Goal: Task Accomplishment & Management: Complete application form

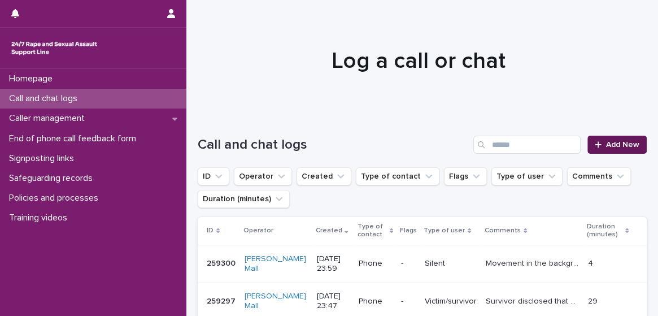
click at [606, 147] on span "Add New" at bounding box center [622, 145] width 33 height 8
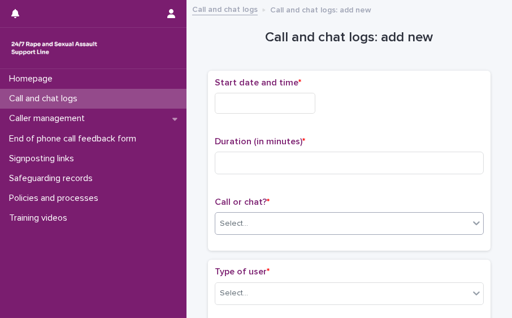
click at [261, 229] on div "Select..." at bounding box center [342, 223] width 254 height 19
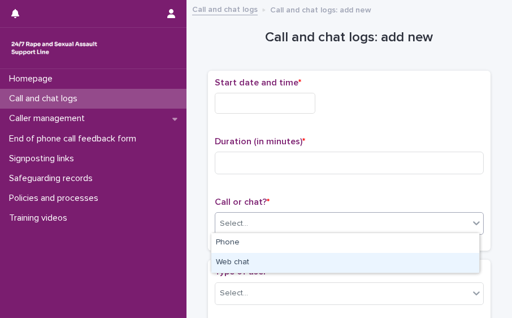
click at [258, 259] on div "Web chat" at bounding box center [345, 263] width 268 height 20
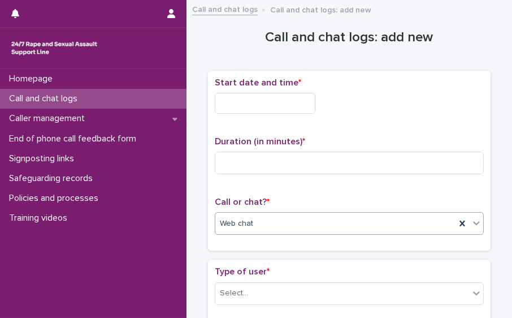
click at [241, 94] on input "text" at bounding box center [265, 103] width 101 height 21
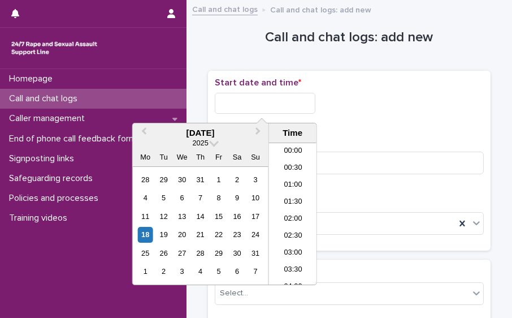
scroll to position [446, 0]
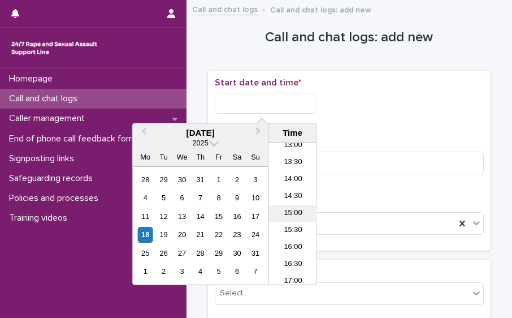
click at [300, 211] on li "15:00" at bounding box center [293, 213] width 48 height 17
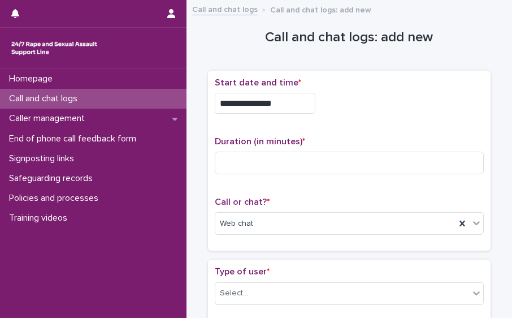
click at [276, 98] on input "**********" at bounding box center [265, 103] width 101 height 21
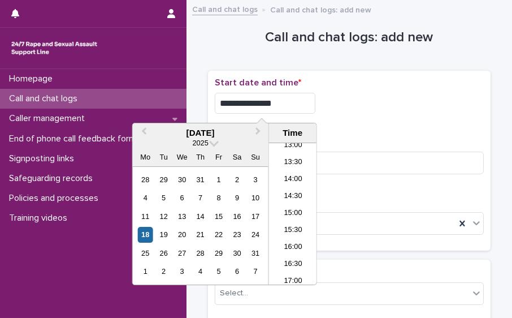
type input "**********"
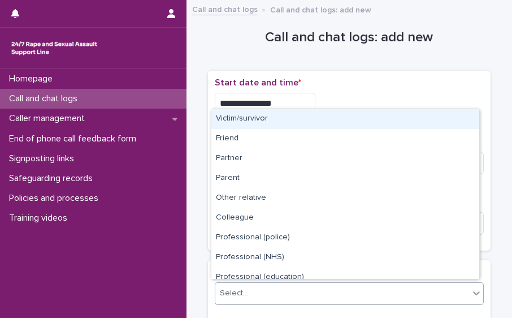
click at [415, 282] on div "Select..." at bounding box center [349, 293] width 269 height 23
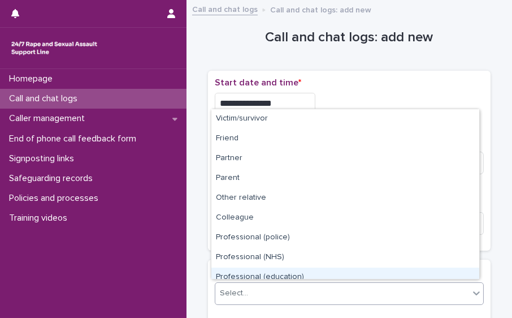
scroll to position [127, 0]
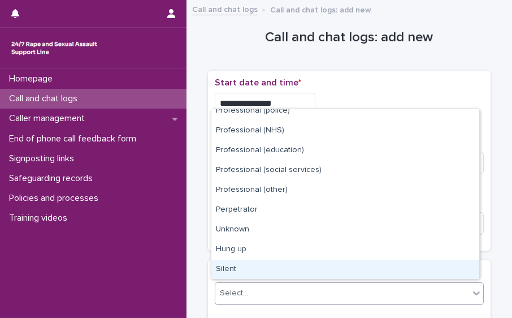
click at [442, 262] on div "Silent" at bounding box center [345, 269] width 268 height 20
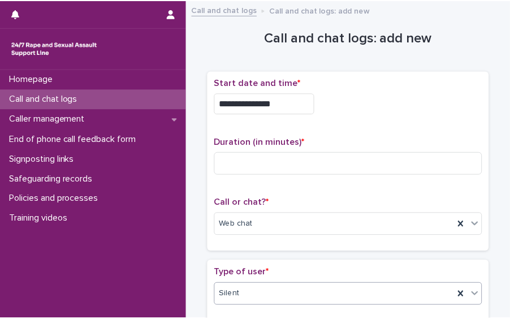
scroll to position [246, 0]
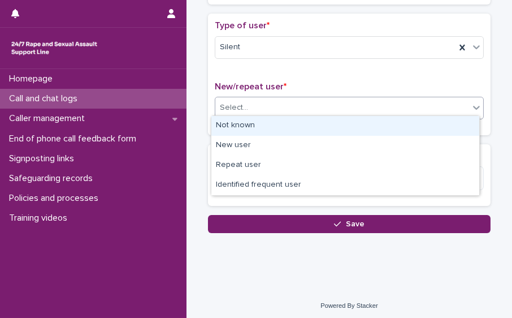
click at [449, 113] on div "Select..." at bounding box center [349, 108] width 269 height 23
click at [392, 125] on div "Not known" at bounding box center [345, 126] width 268 height 20
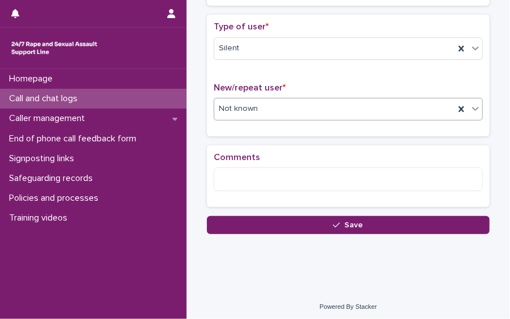
scroll to position [0, 0]
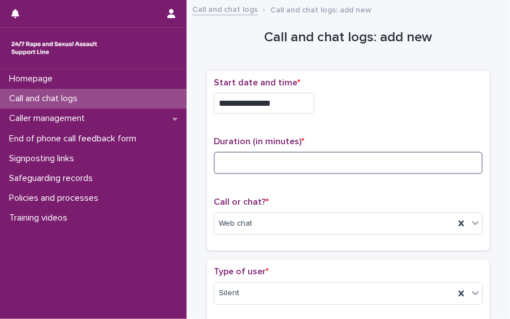
click at [317, 158] on input at bounding box center [348, 162] width 269 height 23
type input "**"
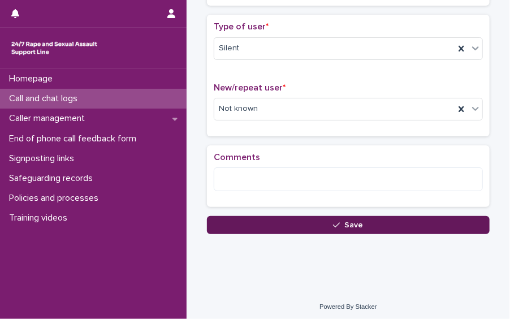
click at [431, 223] on button "Save" at bounding box center [348, 225] width 283 height 18
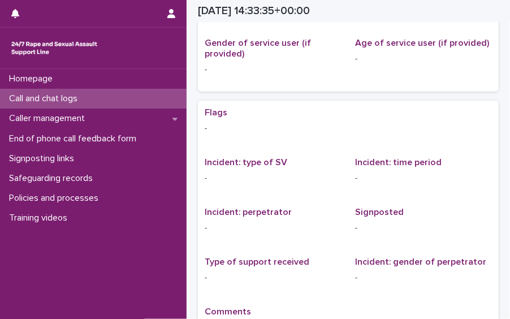
scroll to position [89, 0]
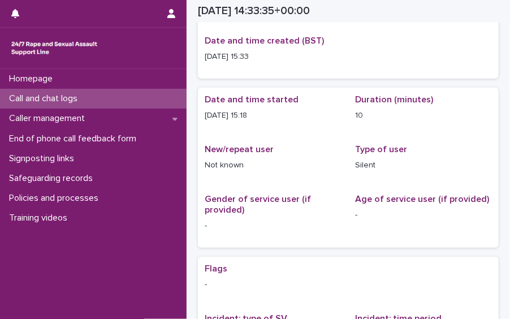
click at [92, 97] on div "Call and chat logs" at bounding box center [93, 99] width 186 height 20
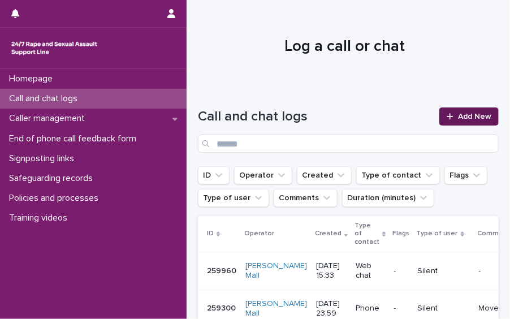
click at [467, 118] on span "Add New" at bounding box center [474, 116] width 33 height 8
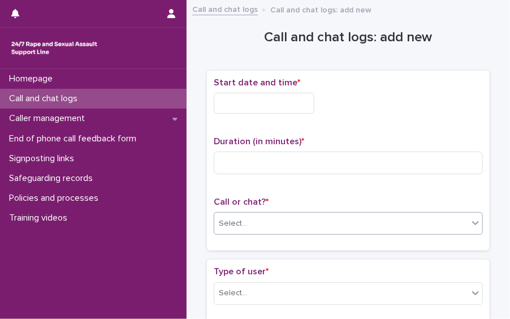
click at [387, 228] on div "Select..." at bounding box center [341, 223] width 254 height 19
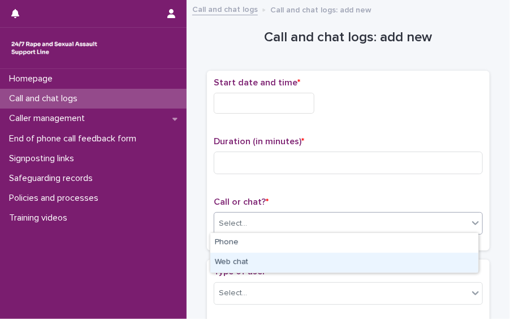
click at [343, 263] on div "Web chat" at bounding box center [344, 263] width 268 height 20
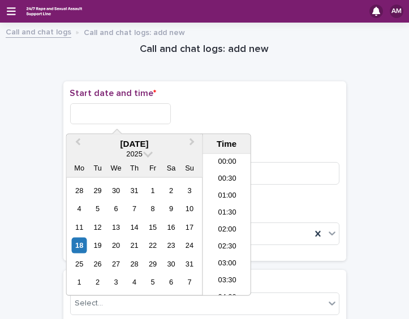
click at [116, 118] on input "text" at bounding box center [120, 113] width 101 height 21
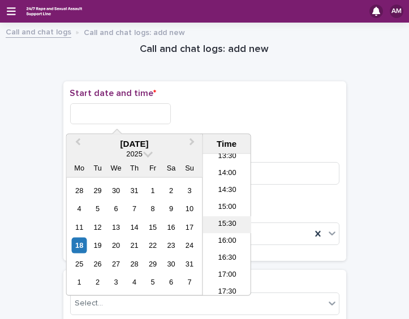
click at [228, 228] on li "15:30" at bounding box center [227, 224] width 48 height 17
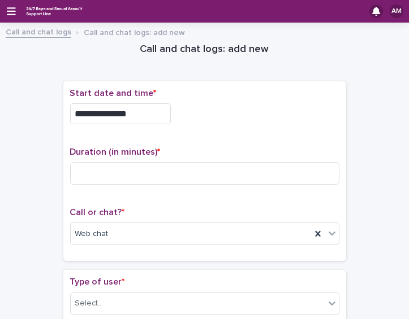
click at [129, 113] on input "**********" at bounding box center [120, 113] width 101 height 21
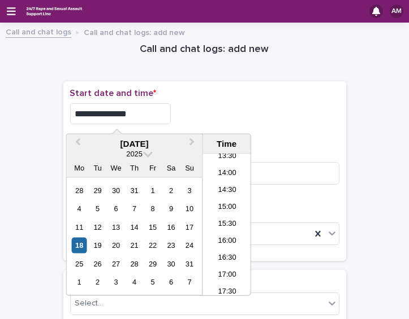
type input "**********"
click at [236, 115] on div "**********" at bounding box center [204, 113] width 269 height 21
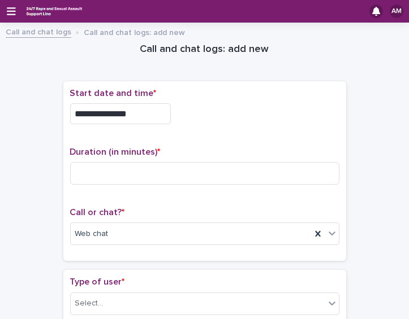
click at [134, 101] on div "**********" at bounding box center [204, 110] width 269 height 45
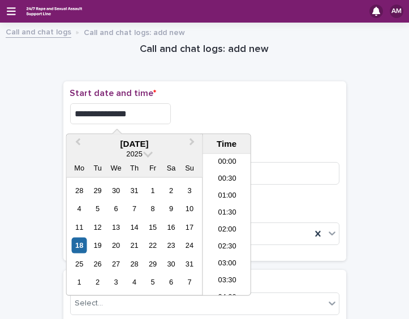
click at [132, 112] on input "**********" at bounding box center [120, 113] width 101 height 21
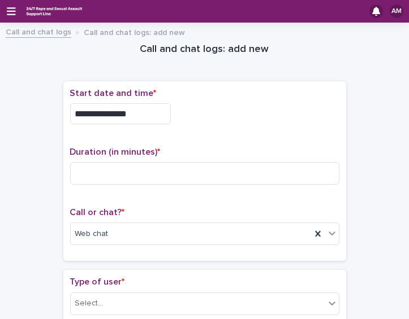
click at [279, 116] on div "**********" at bounding box center [204, 113] width 269 height 21
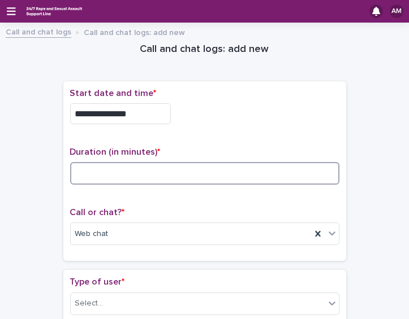
click at [141, 163] on input at bounding box center [204, 173] width 269 height 23
type input "**"
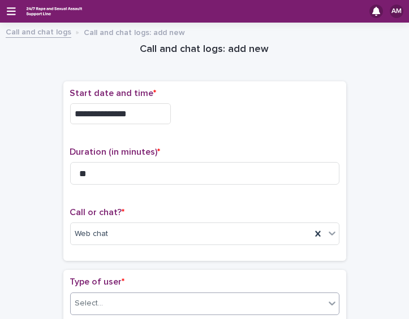
click at [168, 294] on div "Select..." at bounding box center [198, 303] width 254 height 19
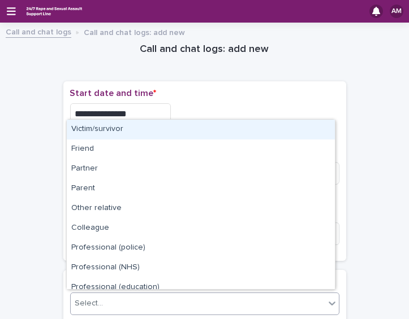
click at [152, 132] on div "Victim/survivor" at bounding box center [201, 130] width 268 height 20
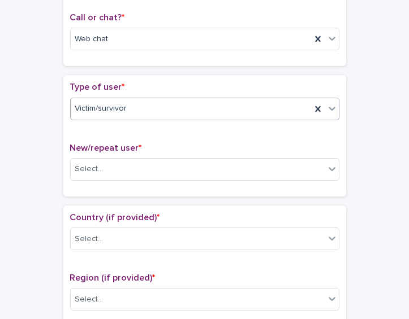
scroll to position [198, 0]
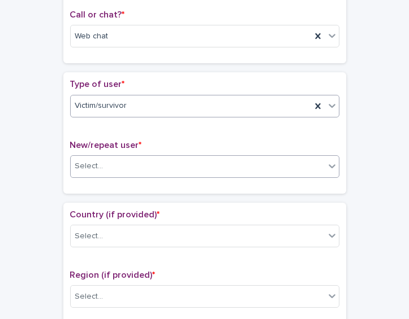
click at [197, 166] on div "Select..." at bounding box center [198, 166] width 254 height 19
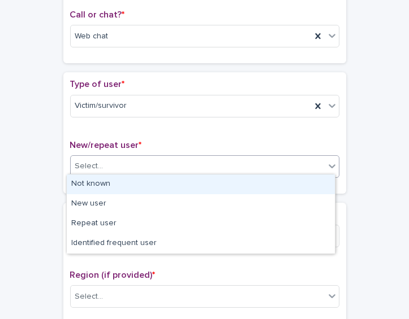
click at [177, 181] on div "Not known" at bounding box center [201, 185] width 268 height 20
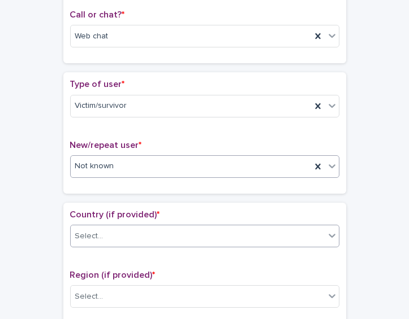
click at [163, 232] on div "Select..." at bounding box center [198, 236] width 254 height 19
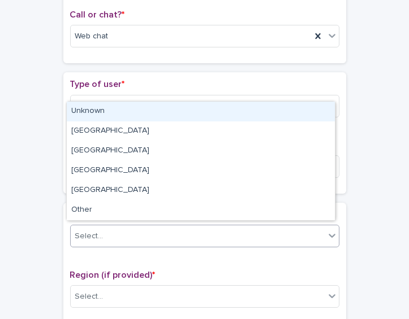
click at [123, 114] on div "Unknown" at bounding box center [201, 112] width 268 height 20
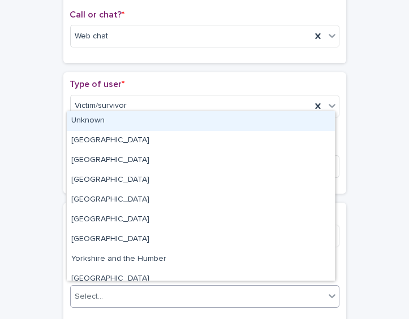
click at [135, 288] on div "Select..." at bounding box center [198, 297] width 254 height 19
click at [121, 125] on div "Unknown" at bounding box center [201, 121] width 268 height 20
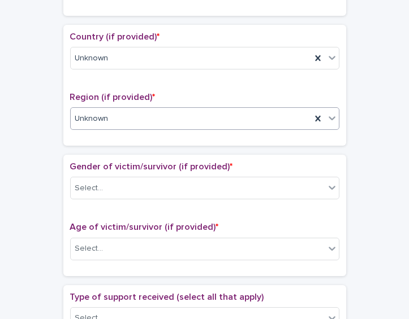
scroll to position [407, 0]
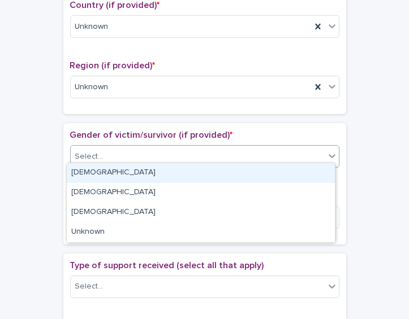
click at [287, 148] on div "Select..." at bounding box center [198, 157] width 254 height 19
click at [248, 171] on div "[DEMOGRAPHIC_DATA]" at bounding box center [201, 173] width 268 height 20
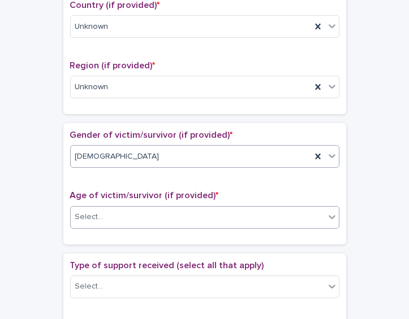
click at [233, 211] on div "Select..." at bounding box center [198, 217] width 254 height 19
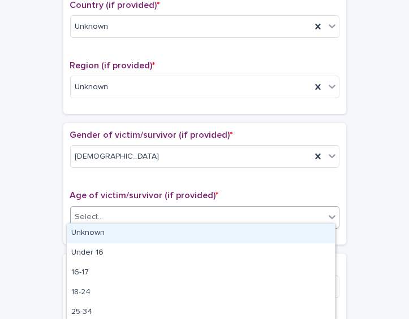
click at [205, 230] on div "Unknown" at bounding box center [201, 234] width 268 height 20
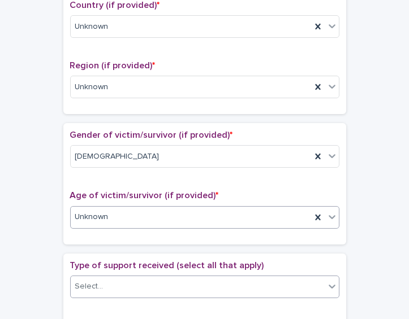
click at [196, 277] on div "Select..." at bounding box center [198, 286] width 254 height 19
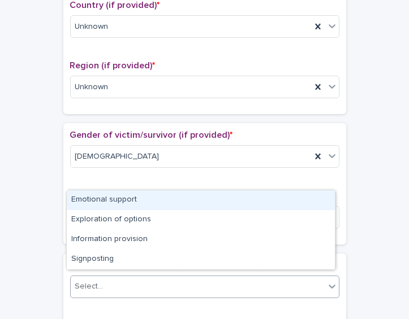
click at [175, 199] on div "Emotional support" at bounding box center [201, 200] width 268 height 20
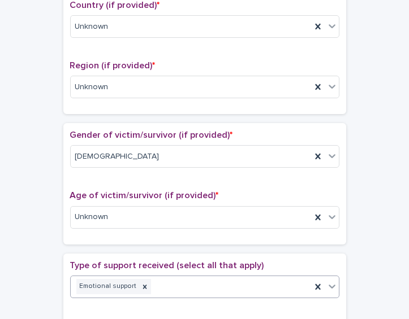
click at [197, 287] on div "Emotional support" at bounding box center [191, 287] width 240 height 20
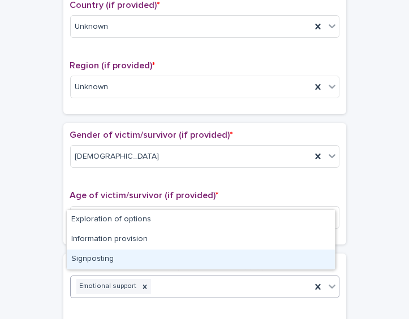
click at [189, 257] on div "Signposting" at bounding box center [201, 260] width 268 height 20
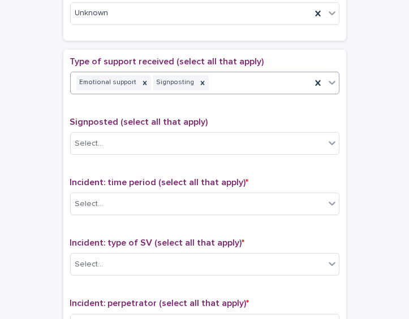
scroll to position [623, 0]
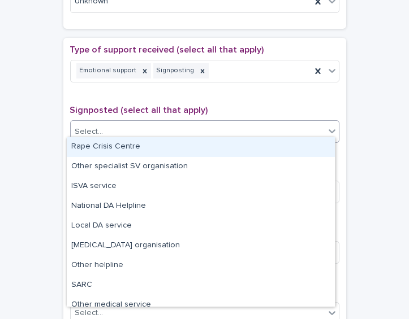
click at [246, 131] on div "Select..." at bounding box center [198, 132] width 254 height 19
click at [205, 149] on div "Rape Crisis Centre" at bounding box center [201, 147] width 268 height 20
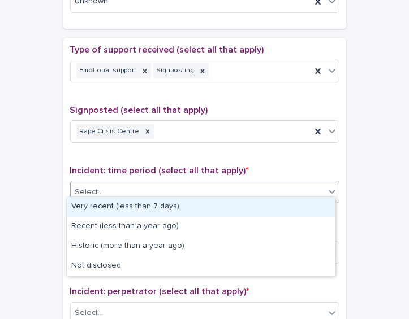
click at [210, 186] on div "Select..." at bounding box center [198, 192] width 254 height 19
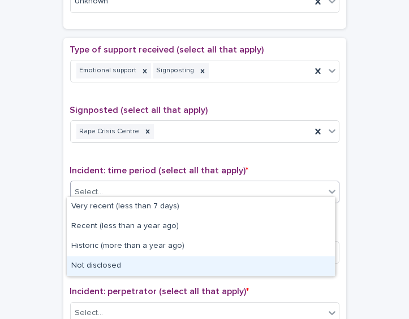
click at [190, 262] on div "Not disclosed" at bounding box center [201, 267] width 268 height 20
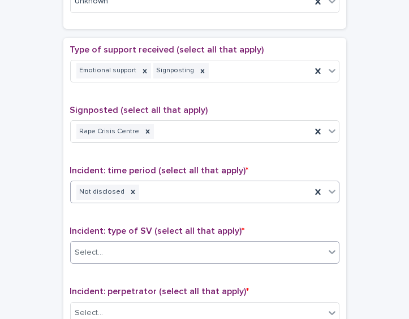
click at [184, 244] on div "Select..." at bounding box center [198, 253] width 254 height 19
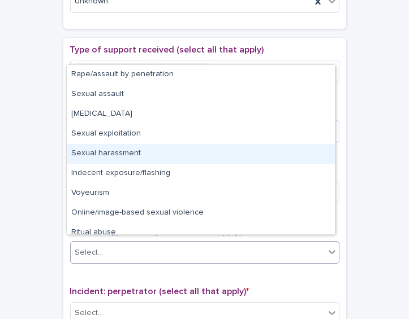
click at [153, 153] on div "Sexual harassment" at bounding box center [201, 154] width 268 height 20
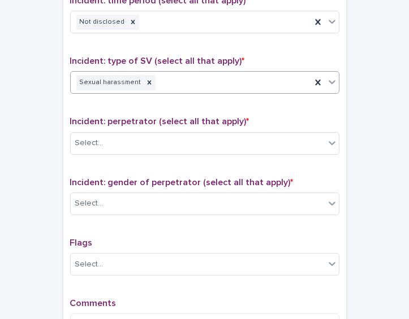
scroll to position [815, 0]
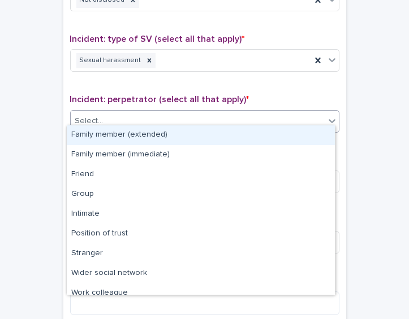
click at [283, 119] on div "Select..." at bounding box center [198, 121] width 254 height 19
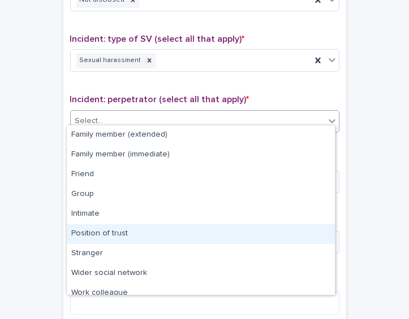
click at [259, 229] on div "Position of trust" at bounding box center [201, 234] width 268 height 20
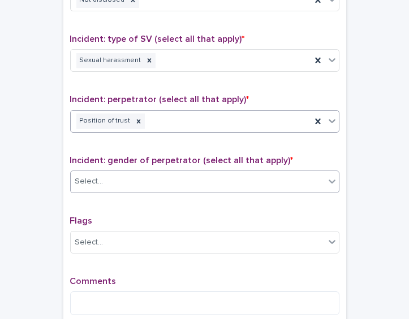
click at [235, 182] on div "Select..." at bounding box center [198, 181] width 254 height 19
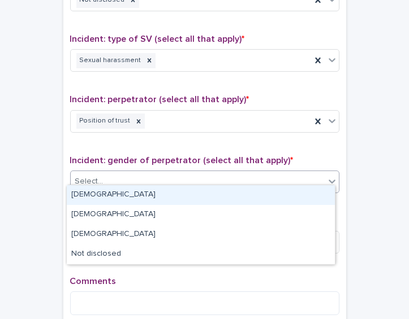
click at [207, 188] on div "[DEMOGRAPHIC_DATA]" at bounding box center [201, 195] width 268 height 20
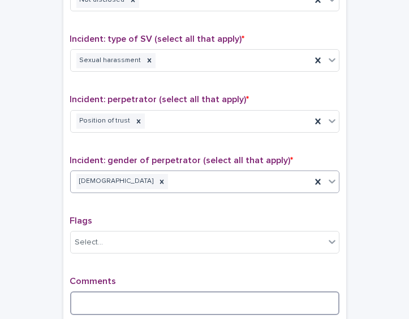
click at [150, 296] on textarea at bounding box center [204, 304] width 269 height 24
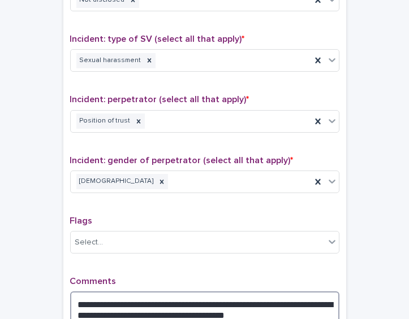
scroll to position [944, 0]
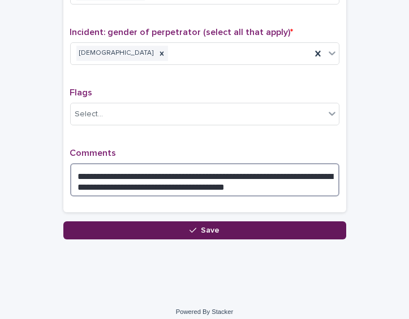
type textarea "**********"
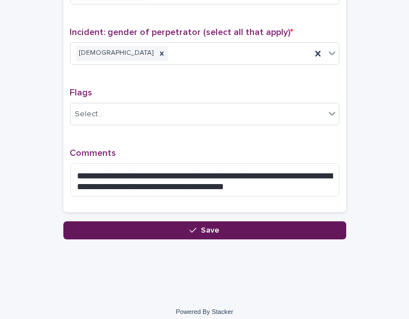
click at [283, 222] on button "Save" at bounding box center [204, 231] width 283 height 18
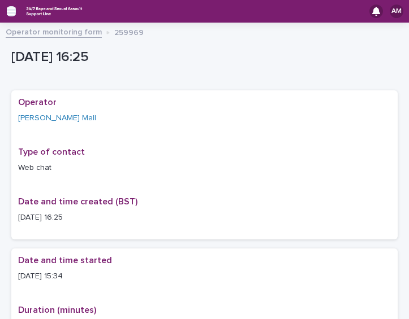
click at [10, 8] on icon "button" at bounding box center [11, 11] width 9 height 8
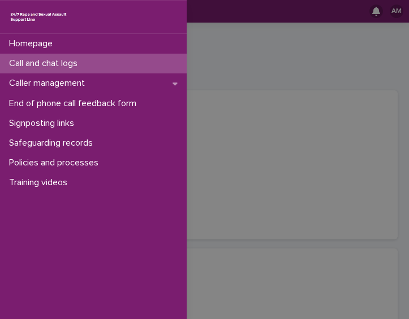
click at [28, 69] on div "Call and chat logs" at bounding box center [93, 64] width 186 height 20
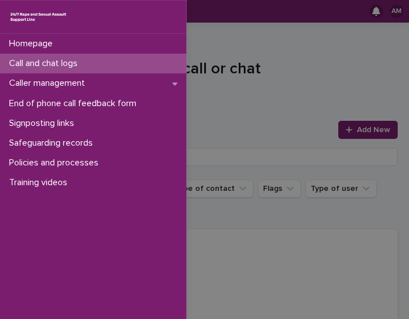
click at [257, 199] on div "Homepage Call and chat logs Caller management End of phone call feedback form S…" at bounding box center [204, 159] width 409 height 319
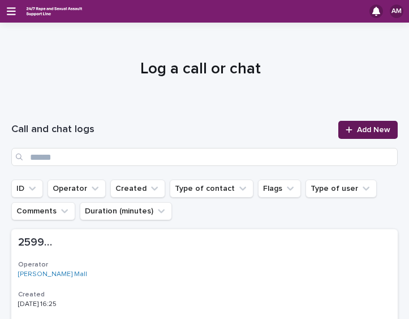
click at [349, 132] on link "Add New" at bounding box center [367, 130] width 59 height 18
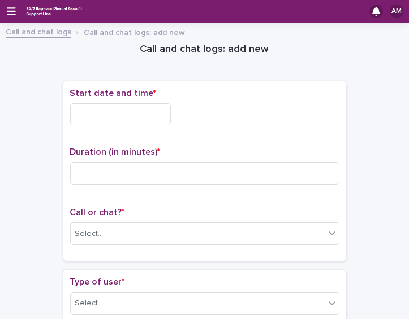
click at [131, 115] on input "text" at bounding box center [120, 113] width 101 height 21
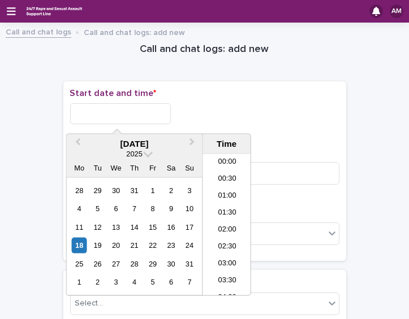
scroll to position [497, 0]
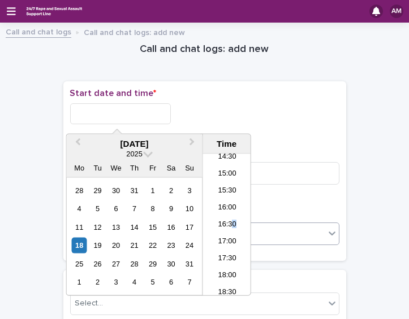
drag, startPoint x: 232, startPoint y: 230, endPoint x: 226, endPoint y: 225, distance: 7.2
click at [226, 225] on li "16:30" at bounding box center [227, 225] width 48 height 17
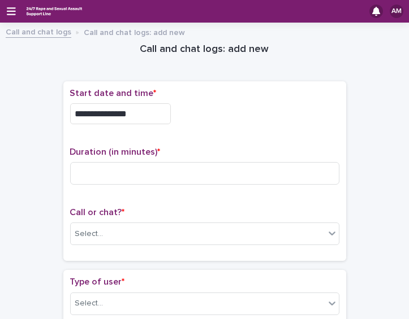
click at [145, 116] on input "**********" at bounding box center [120, 113] width 101 height 21
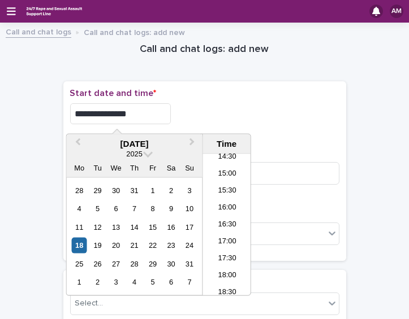
type input "**********"
click at [226, 88] on p "Start date and time *" at bounding box center [204, 93] width 269 height 11
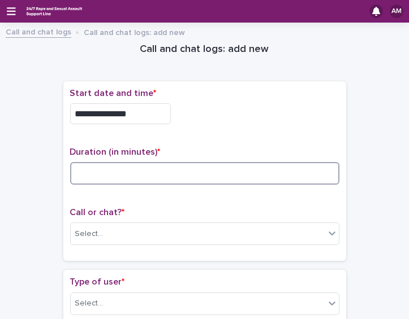
click at [100, 170] on input at bounding box center [204, 173] width 269 height 23
type input "**"
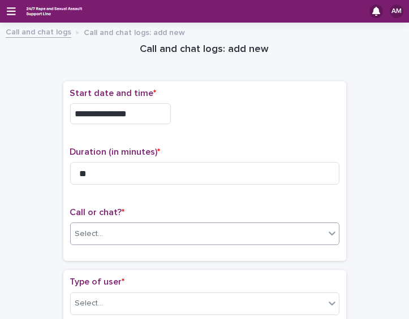
click at [165, 226] on div "Select..." at bounding box center [198, 234] width 254 height 19
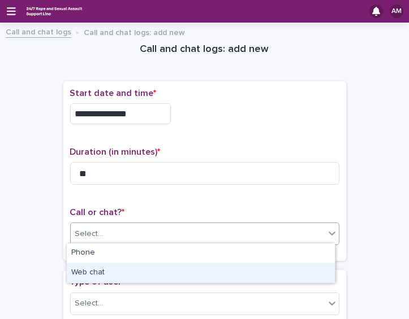
click at [144, 275] on div "Web chat" at bounding box center [201, 273] width 268 height 20
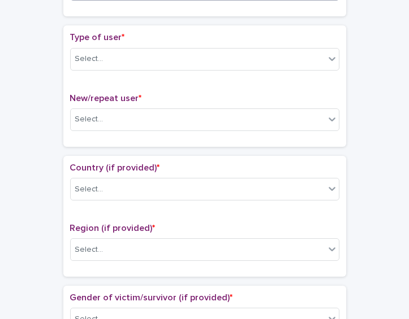
scroll to position [252, 0]
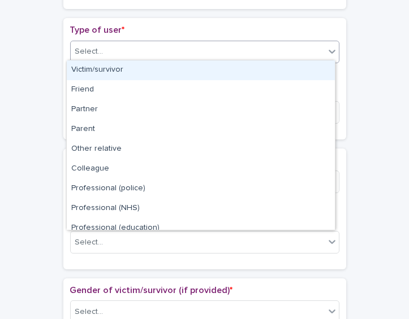
click at [258, 56] on div "Select..." at bounding box center [198, 51] width 254 height 19
click at [240, 67] on div "Victim/survivor" at bounding box center [201, 70] width 268 height 20
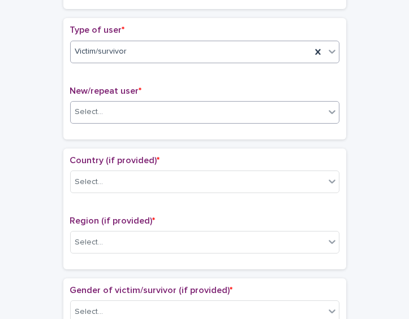
click at [207, 114] on div "Select..." at bounding box center [198, 112] width 254 height 19
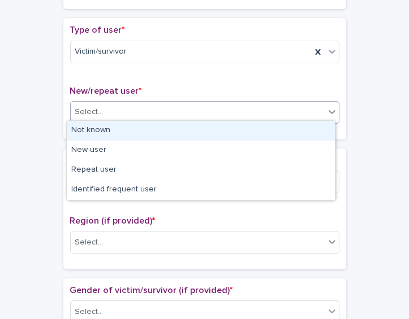
click at [184, 131] on div "Not known" at bounding box center [201, 131] width 268 height 20
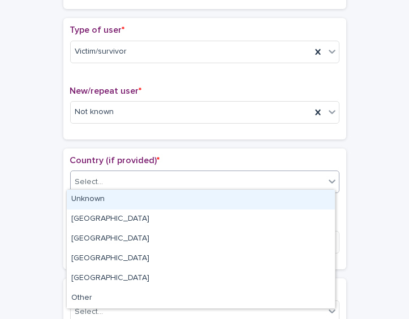
click at [172, 173] on div "Select..." at bounding box center [198, 182] width 254 height 19
click at [149, 203] on div "Unknown" at bounding box center [201, 200] width 268 height 20
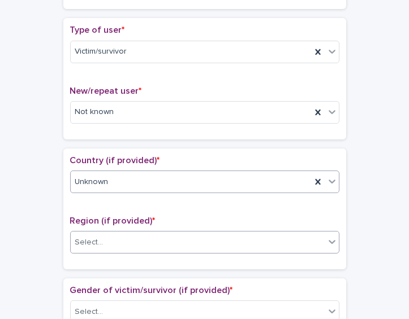
click at [140, 243] on div "Select..." at bounding box center [198, 242] width 254 height 19
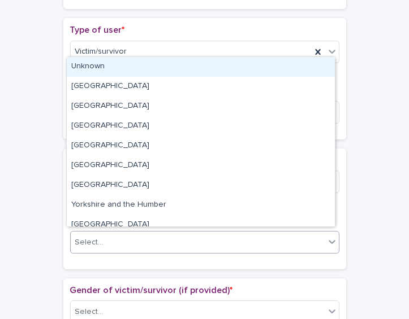
click at [119, 68] on div "Unknown" at bounding box center [201, 67] width 268 height 20
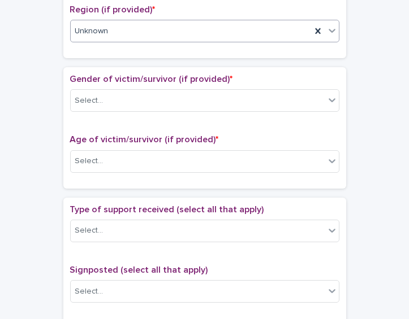
scroll to position [492, 0]
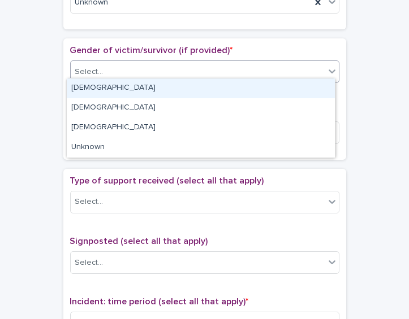
click at [246, 70] on div "Select..." at bounding box center [198, 72] width 254 height 19
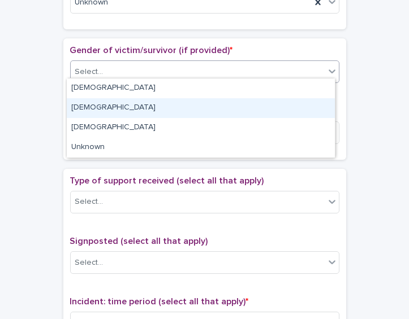
click at [223, 109] on div "[DEMOGRAPHIC_DATA]" at bounding box center [201, 108] width 268 height 20
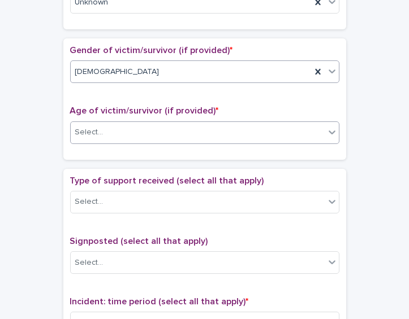
click at [195, 123] on div "Select..." at bounding box center [198, 132] width 254 height 19
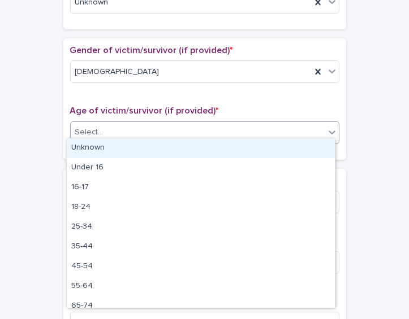
click at [184, 142] on div "Unknown" at bounding box center [201, 148] width 268 height 20
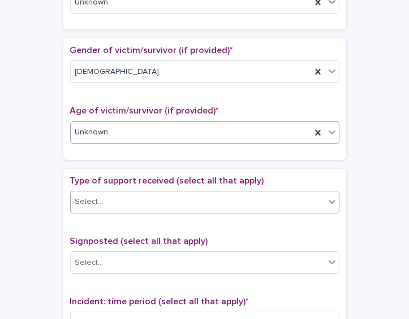
click at [171, 203] on div "Select..." at bounding box center [198, 202] width 254 height 19
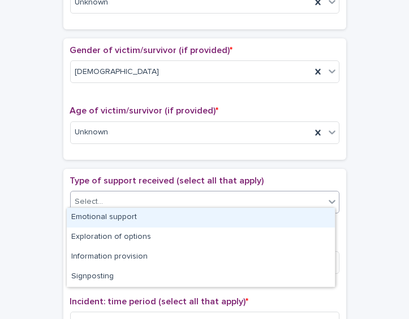
click at [162, 215] on div "Emotional support" at bounding box center [201, 218] width 268 height 20
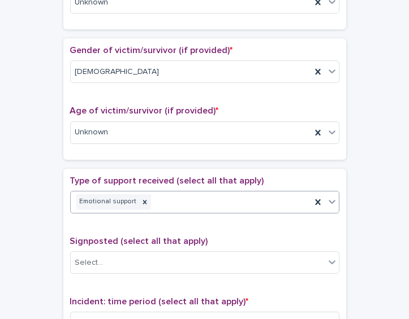
click at [172, 270] on div "Signposted (select all that apply) Select..." at bounding box center [204, 259] width 269 height 47
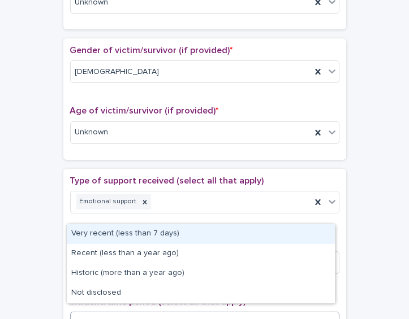
click at [156, 314] on div "Select..." at bounding box center [198, 323] width 254 height 19
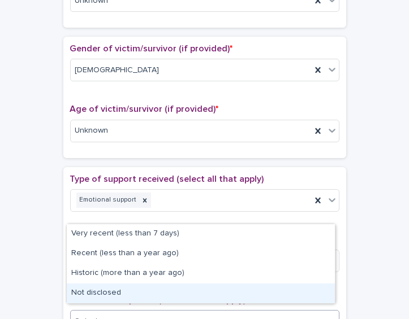
click at [150, 288] on div "Not disclosed" at bounding box center [201, 294] width 268 height 20
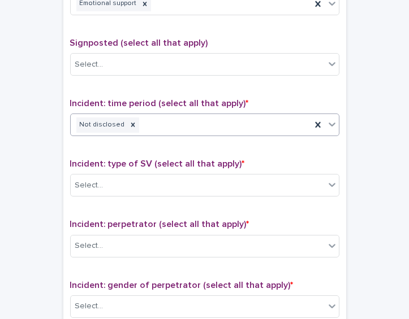
scroll to position [747, 0]
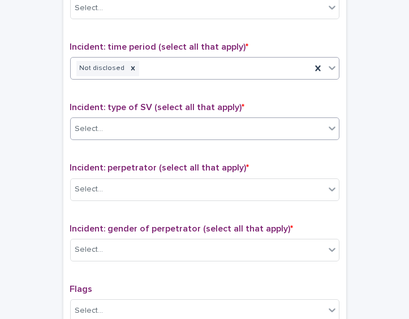
click at [218, 127] on div "Select..." at bounding box center [198, 129] width 254 height 19
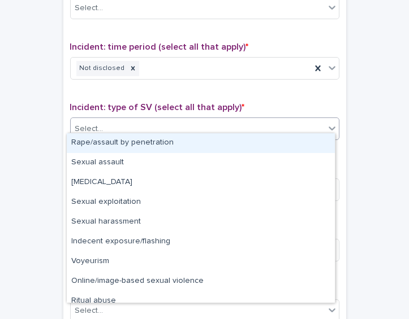
click at [197, 146] on div "Rape/assault by penetration" at bounding box center [201, 143] width 268 height 20
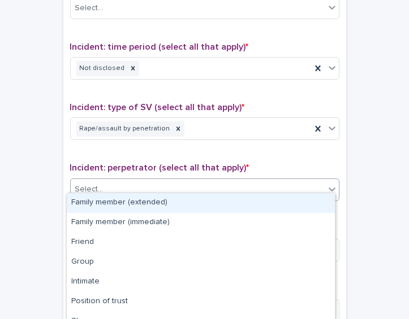
click at [185, 180] on div "Select..." at bounding box center [198, 189] width 254 height 19
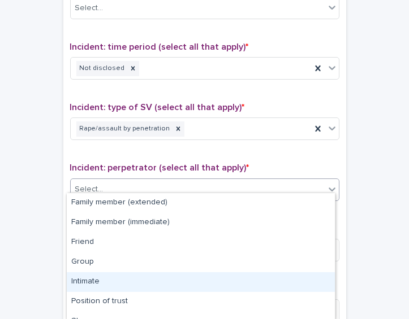
click at [149, 282] on div "Intimate" at bounding box center [201, 282] width 268 height 20
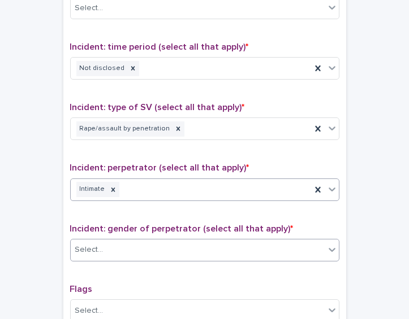
click at [159, 241] on div "Select..." at bounding box center [198, 250] width 254 height 19
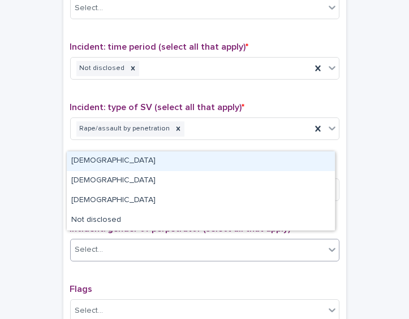
click at [138, 167] on div "[DEMOGRAPHIC_DATA]" at bounding box center [201, 161] width 268 height 20
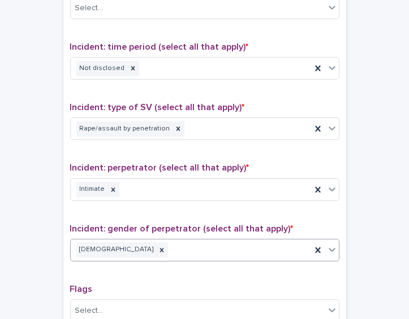
scroll to position [913, 0]
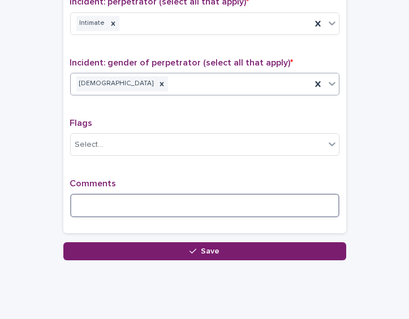
click at [237, 206] on textarea at bounding box center [204, 206] width 269 height 24
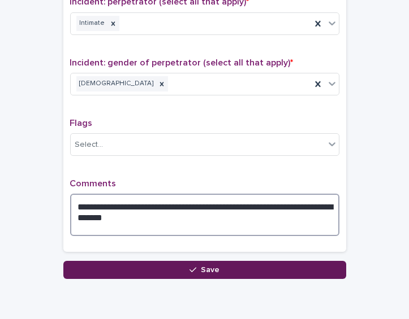
type textarea "**********"
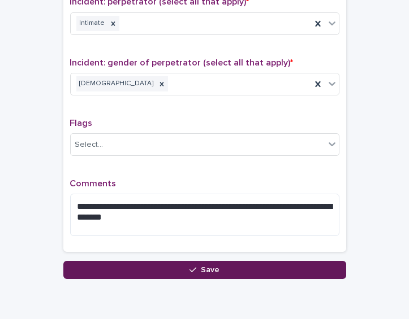
click at [231, 263] on button "Save" at bounding box center [204, 270] width 283 height 18
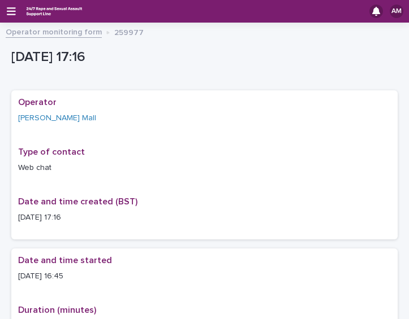
click at [7, 18] on div "AM" at bounding box center [204, 11] width 409 height 23
click at [12, 12] on icon "button" at bounding box center [11, 11] width 9 height 10
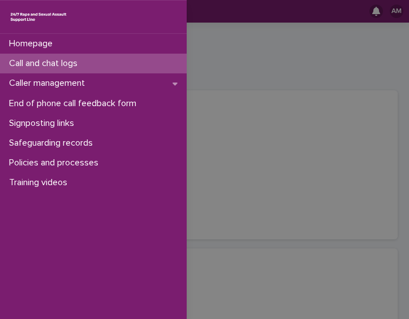
click at [51, 62] on p "Call and chat logs" at bounding box center [46, 63] width 82 height 11
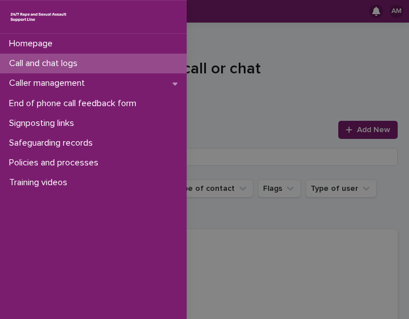
click at [222, 82] on div "Homepage Call and chat logs Caller management End of phone call feedback form S…" at bounding box center [204, 159] width 409 height 319
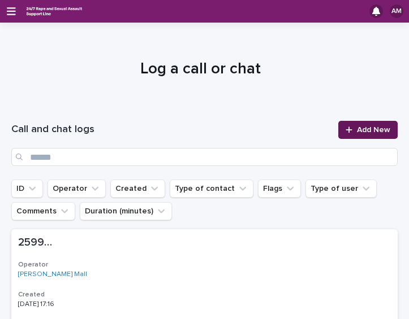
click at [370, 133] on span "Add New" at bounding box center [373, 130] width 33 height 8
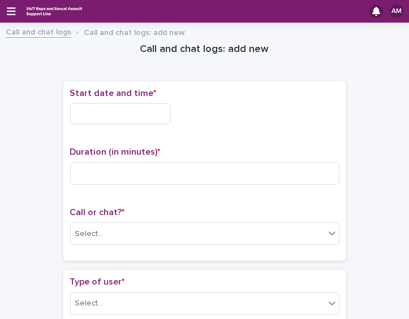
click at [135, 243] on div "Call or chat? * Select..." at bounding box center [204, 230] width 269 height 47
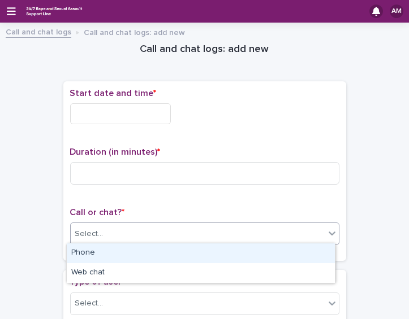
click at [133, 238] on div "Select..." at bounding box center [198, 234] width 254 height 19
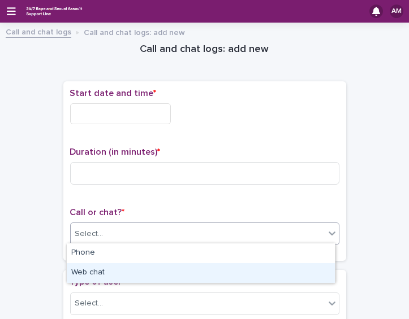
click at [112, 268] on div "Web chat" at bounding box center [201, 273] width 268 height 20
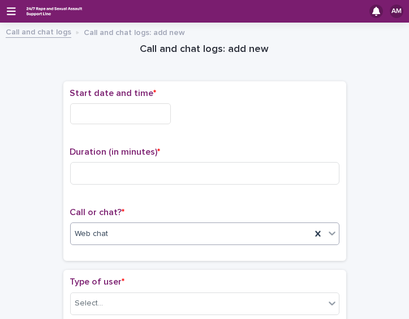
click at [137, 125] on div "Start date and time *" at bounding box center [204, 110] width 269 height 45
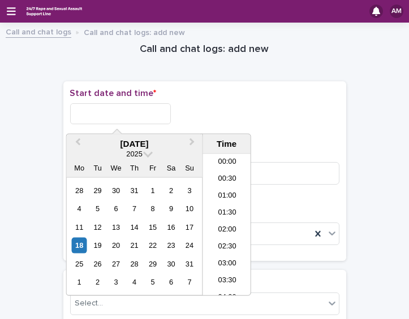
click at [133, 114] on input "text" at bounding box center [120, 113] width 101 height 21
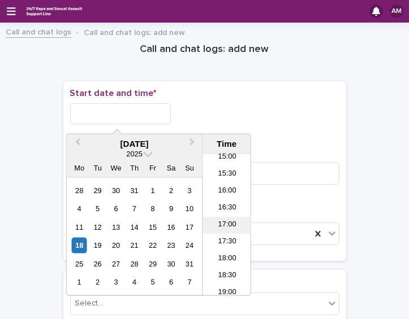
click at [231, 227] on li "17:00" at bounding box center [227, 225] width 48 height 17
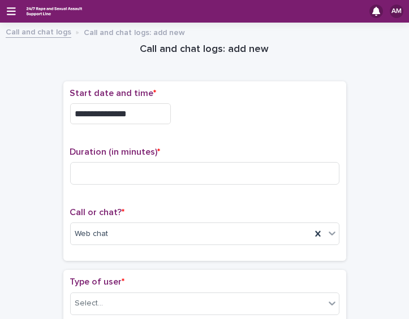
click at [140, 116] on input "**********" at bounding box center [120, 113] width 101 height 21
click at [257, 94] on p "Start date and time *" at bounding box center [204, 93] width 269 height 11
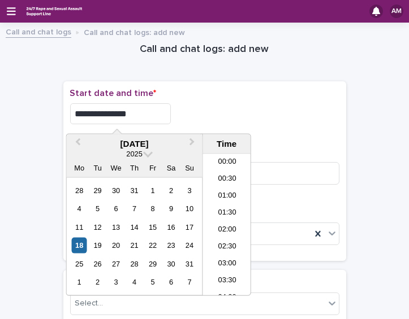
click at [138, 113] on input "**********" at bounding box center [120, 113] width 101 height 21
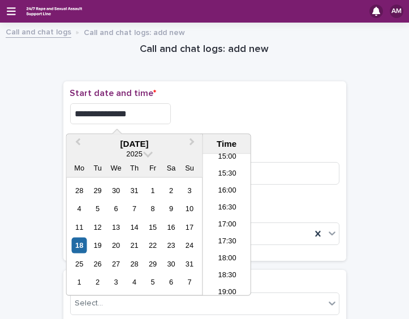
type input "**********"
click at [281, 96] on p "Start date and time *" at bounding box center [204, 93] width 269 height 11
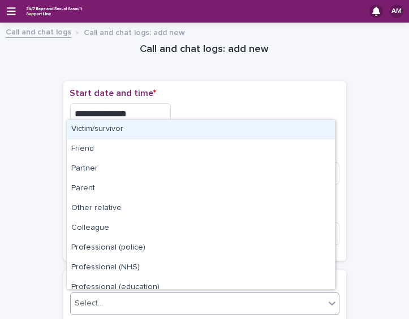
drag, startPoint x: 190, startPoint y: 297, endPoint x: 99, endPoint y: 135, distance: 185.7
click at [99, 135] on div "Victim/survivor" at bounding box center [201, 130] width 268 height 20
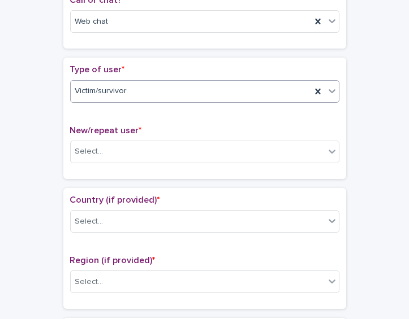
scroll to position [223, 0]
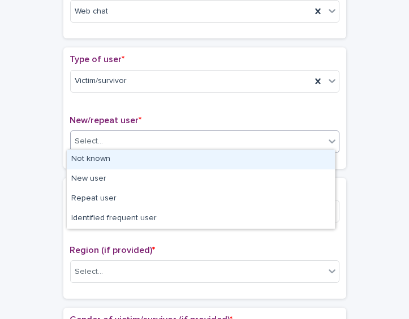
click at [222, 136] on div "Select..." at bounding box center [198, 141] width 254 height 19
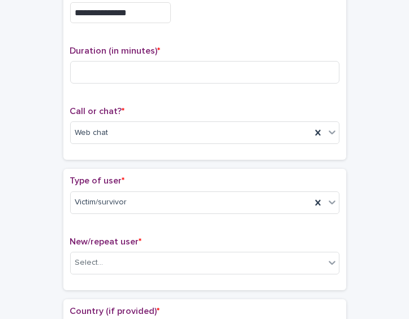
scroll to position [0, 0]
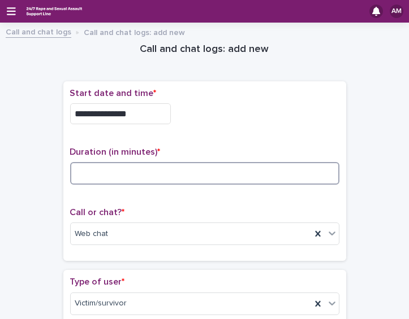
click at [133, 178] on input at bounding box center [204, 173] width 269 height 23
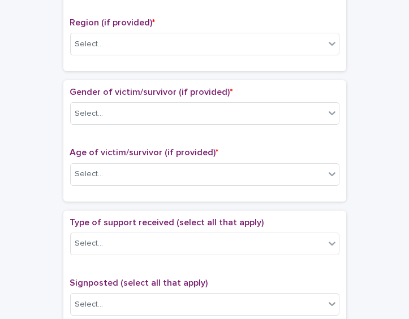
scroll to position [449, 0]
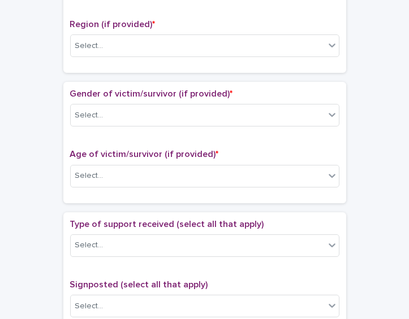
type input "**"
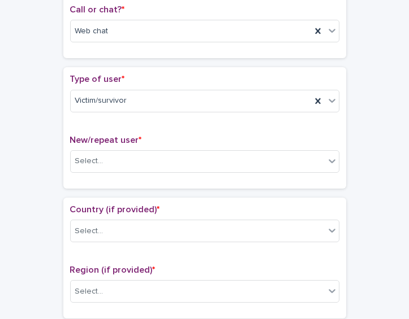
scroll to position [201, 0]
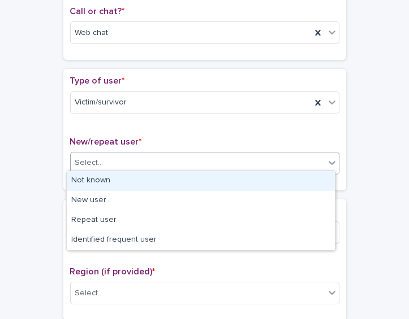
click at [287, 155] on div "Select..." at bounding box center [198, 163] width 254 height 19
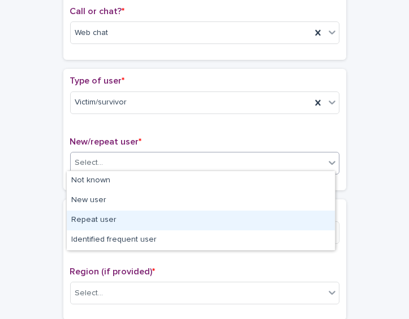
click at [245, 215] on div "Repeat user" at bounding box center [201, 221] width 268 height 20
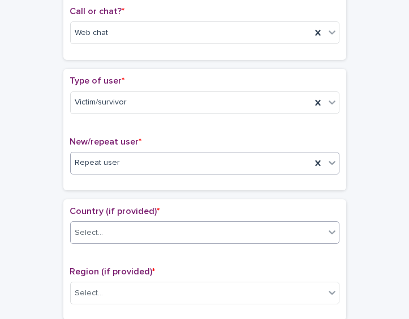
click at [263, 231] on div "Select..." at bounding box center [198, 233] width 254 height 19
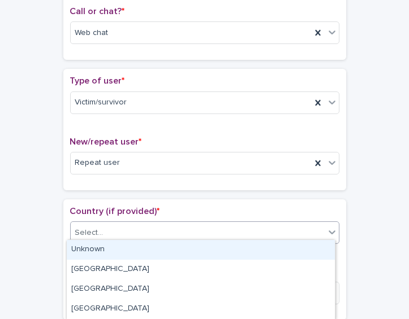
click at [229, 247] on div "Unknown" at bounding box center [201, 250] width 268 height 20
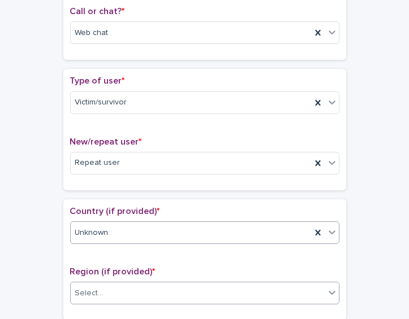
click at [208, 287] on div "Select..." at bounding box center [198, 293] width 254 height 19
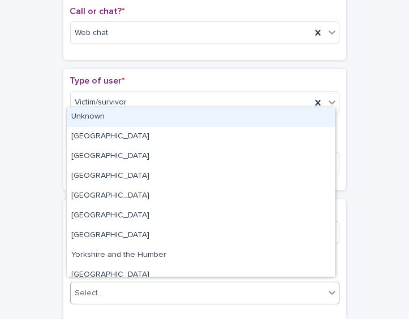
click at [197, 117] on div "Unknown" at bounding box center [201, 117] width 268 height 20
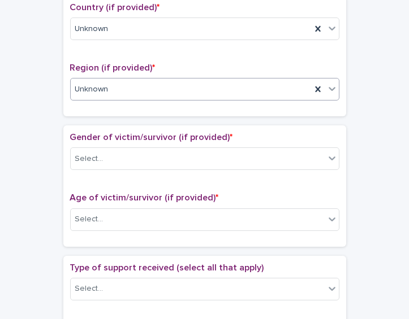
scroll to position [420, 0]
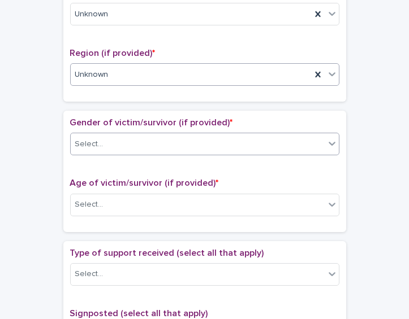
click at [298, 144] on div "Select..." at bounding box center [198, 144] width 254 height 19
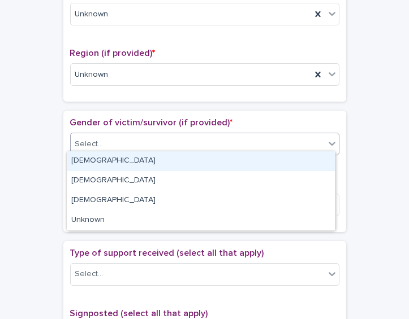
click at [271, 157] on div "[DEMOGRAPHIC_DATA]" at bounding box center [201, 161] width 268 height 20
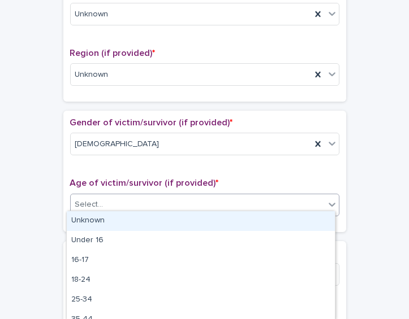
click at [242, 196] on div "Select..." at bounding box center [198, 205] width 254 height 19
click at [223, 211] on div "Unknown" at bounding box center [201, 221] width 268 height 20
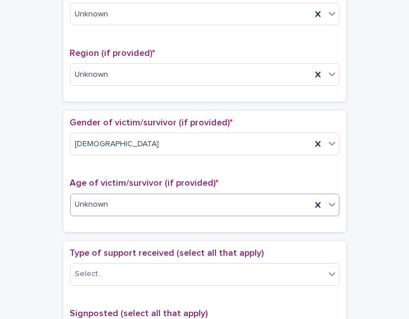
click at [189, 282] on div "Type of support received (select all that apply) Select..." at bounding box center [204, 271] width 269 height 47
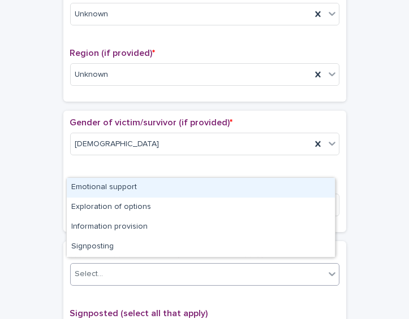
click at [185, 275] on div "Select..." at bounding box center [198, 274] width 254 height 19
click at [169, 190] on div "Emotional support" at bounding box center [201, 188] width 268 height 20
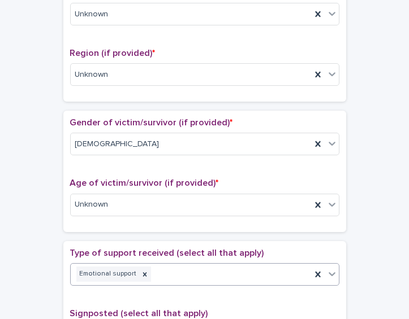
click at [310, 38] on div "Country (if provided) * Unknown Region (if provided) * Unknown" at bounding box center [204, 41] width 269 height 107
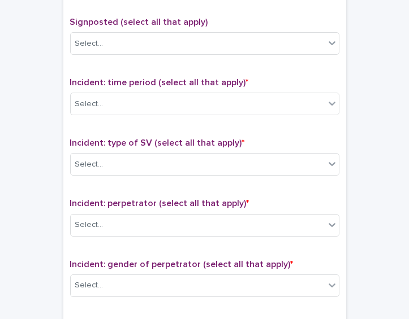
scroll to position [705, 0]
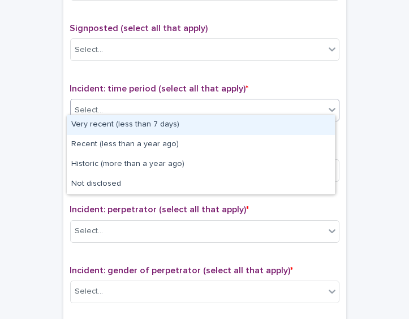
click at [272, 101] on div "Select..." at bounding box center [198, 110] width 254 height 19
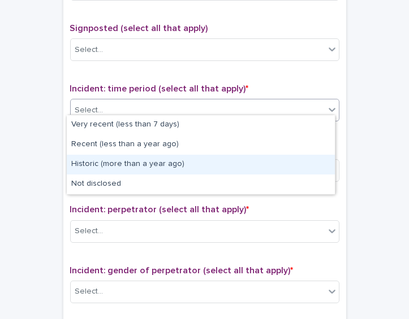
click at [234, 161] on div "Historic (more than a year ago)" at bounding box center [201, 165] width 268 height 20
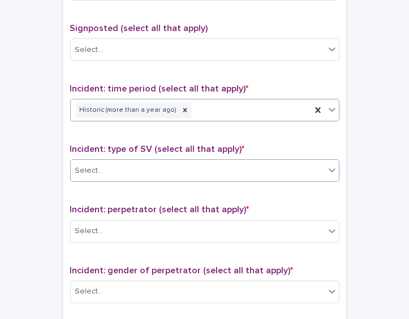
click at [225, 173] on div "Select..." at bounding box center [204, 170] width 269 height 23
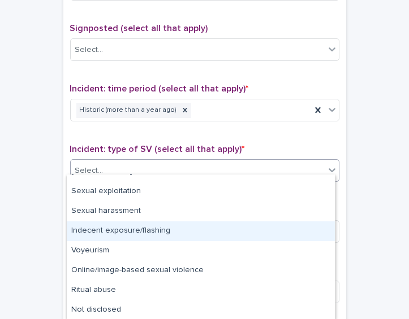
scroll to position [0, 0]
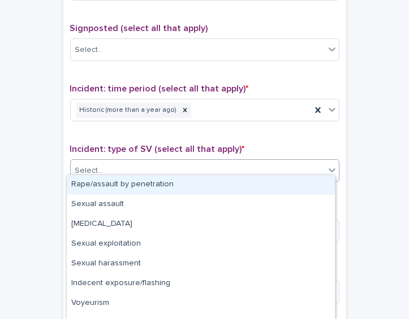
click at [303, 176] on div "Rape/assault by penetration" at bounding box center [201, 185] width 268 height 20
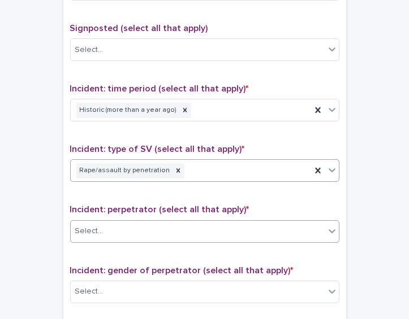
click at [285, 222] on div "Select..." at bounding box center [198, 231] width 254 height 19
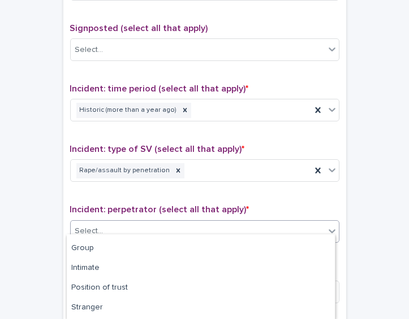
scroll to position [59, 0]
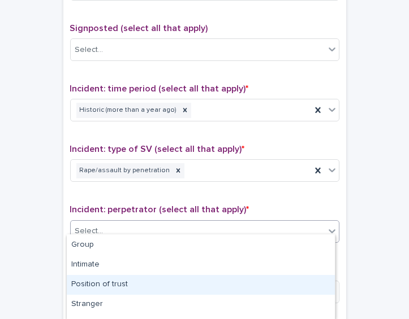
click at [294, 277] on div "Position of trust" at bounding box center [201, 285] width 268 height 20
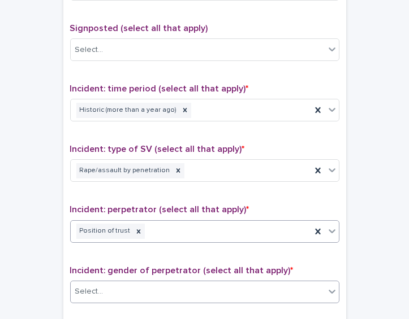
click at [292, 283] on div "Select..." at bounding box center [198, 292] width 254 height 19
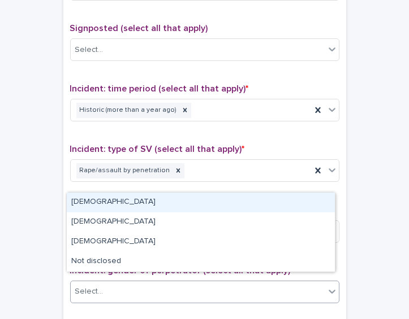
click at [253, 208] on div "[DEMOGRAPHIC_DATA]" at bounding box center [201, 203] width 268 height 20
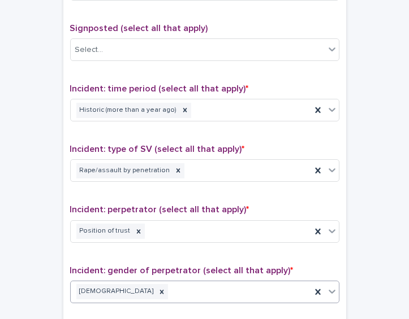
scroll to position [934, 0]
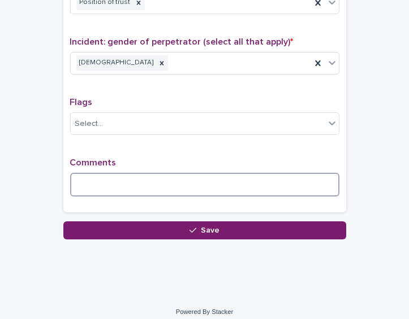
click at [177, 177] on textarea at bounding box center [204, 185] width 269 height 24
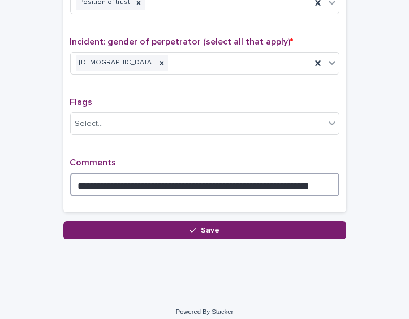
type textarea "**********"
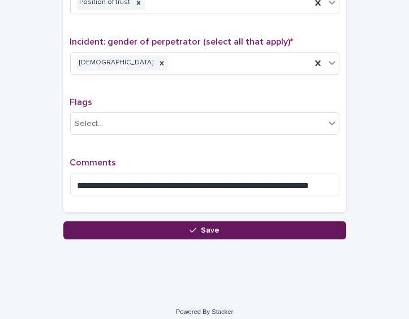
click at [215, 227] on span "Save" at bounding box center [210, 231] width 19 height 8
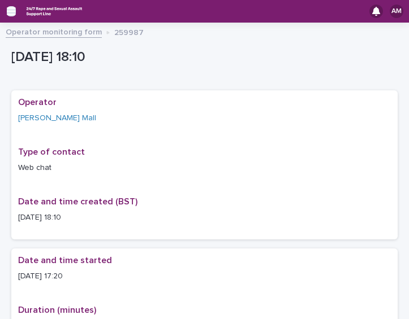
click at [11, 12] on icon "button" at bounding box center [11, 11] width 9 height 10
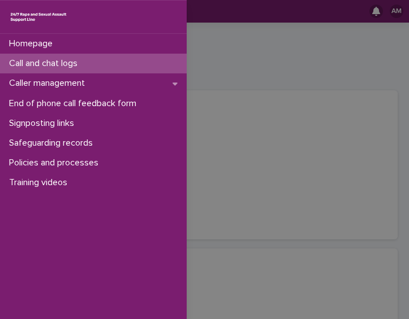
click at [57, 68] on p "Call and chat logs" at bounding box center [46, 63] width 82 height 11
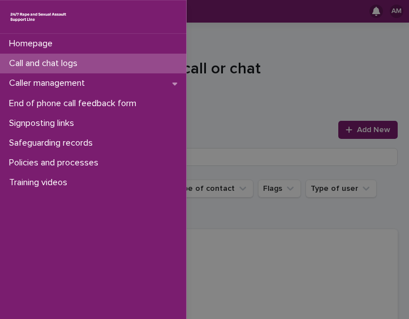
click at [365, 115] on div "Homepage Call and chat logs Caller management End of phone call feedback form S…" at bounding box center [204, 159] width 409 height 319
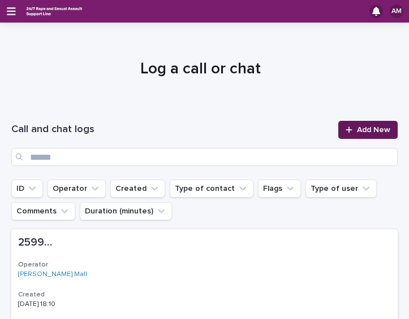
click at [366, 128] on span "Add New" at bounding box center [373, 130] width 33 height 8
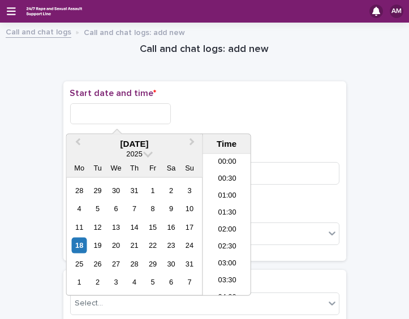
click at [151, 114] on input "text" at bounding box center [120, 113] width 101 height 21
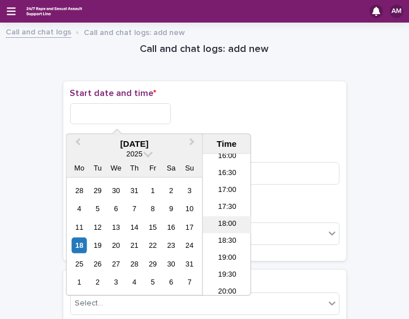
click at [231, 229] on li "18:00" at bounding box center [227, 224] width 48 height 17
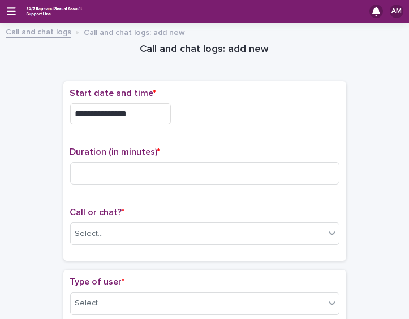
click at [141, 110] on input "**********" at bounding box center [120, 113] width 101 height 21
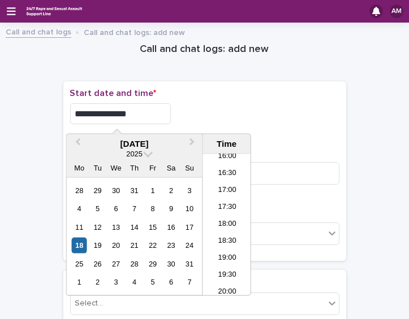
type input "**********"
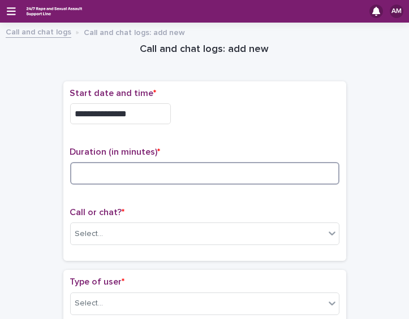
click at [149, 166] on input at bounding box center [204, 173] width 269 height 23
type input "*"
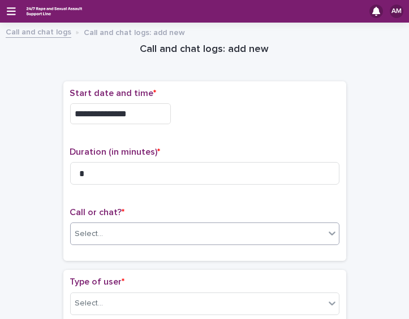
click at [197, 227] on div "Select..." at bounding box center [198, 234] width 254 height 19
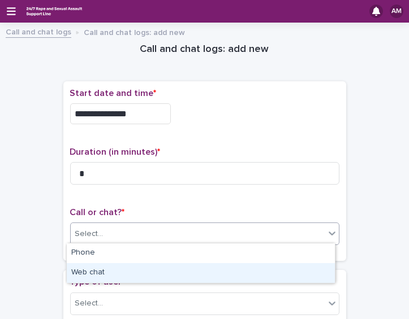
click at [186, 269] on div "Web chat" at bounding box center [201, 273] width 268 height 20
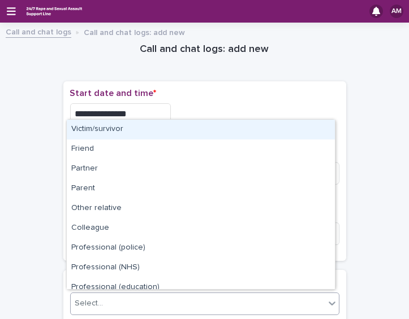
click at [189, 298] on div "Select..." at bounding box center [198, 303] width 254 height 19
click at [168, 135] on div "Victim/survivor" at bounding box center [201, 130] width 268 height 20
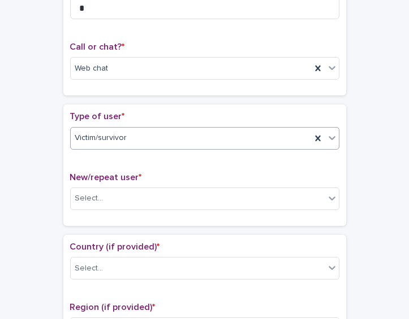
scroll to position [190, 0]
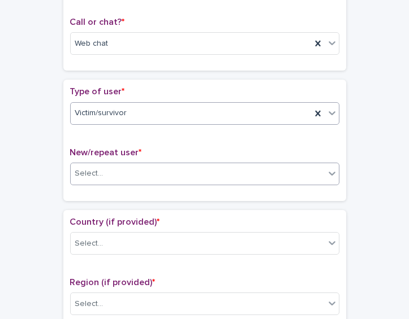
click at [242, 168] on div "Select..." at bounding box center [198, 173] width 254 height 19
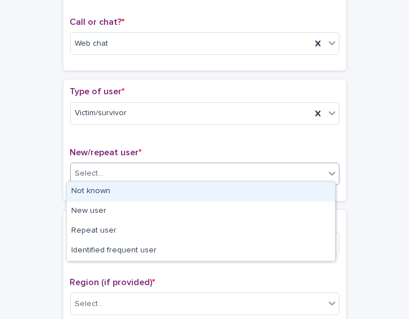
click at [232, 188] on div "Not known" at bounding box center [201, 192] width 268 height 20
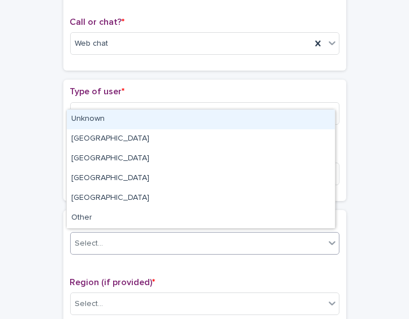
click at [216, 247] on div "Select..." at bounding box center [198, 244] width 254 height 19
click at [201, 124] on div "Unknown" at bounding box center [201, 120] width 268 height 20
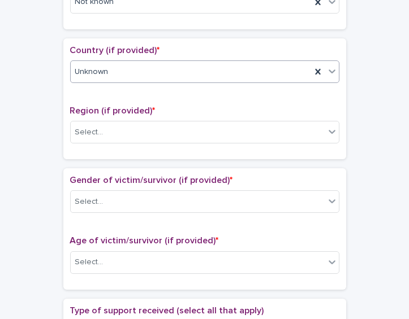
scroll to position [367, 0]
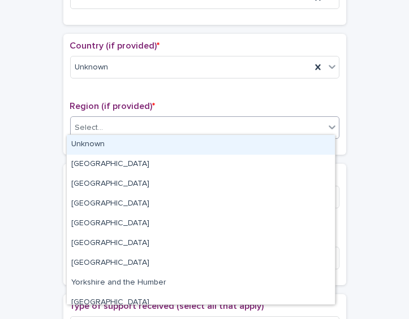
click at [246, 130] on div "Select..." at bounding box center [198, 128] width 254 height 19
click at [233, 141] on div "Unknown" at bounding box center [201, 145] width 268 height 20
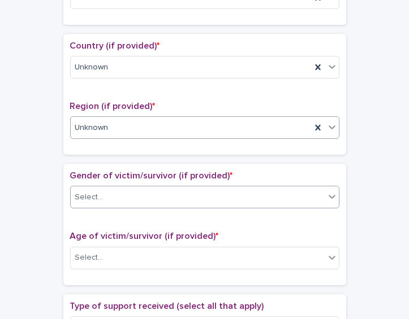
click at [212, 199] on div "Select..." at bounding box center [198, 197] width 254 height 19
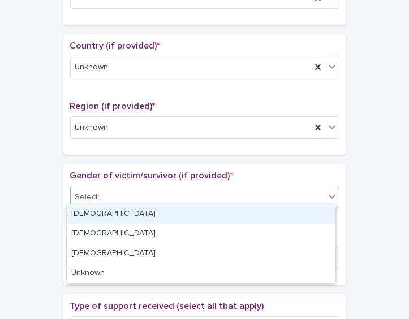
click at [207, 212] on div "[DEMOGRAPHIC_DATA]" at bounding box center [201, 215] width 268 height 20
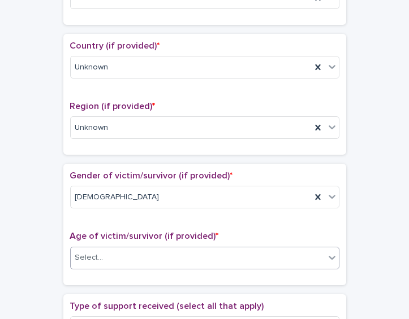
click at [148, 251] on div "Select..." at bounding box center [198, 258] width 254 height 19
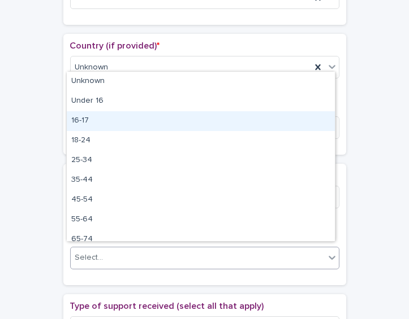
click at [110, 127] on div "16-17" at bounding box center [201, 121] width 268 height 20
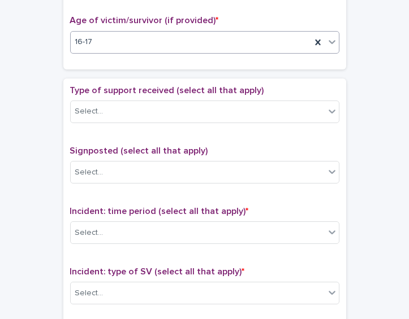
scroll to position [587, 0]
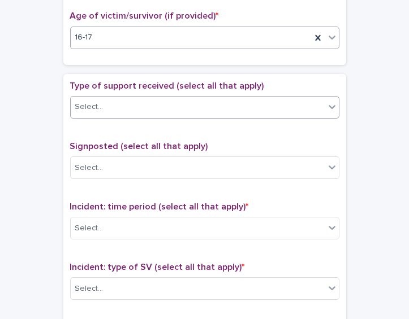
click at [232, 98] on div "Select..." at bounding box center [198, 107] width 254 height 19
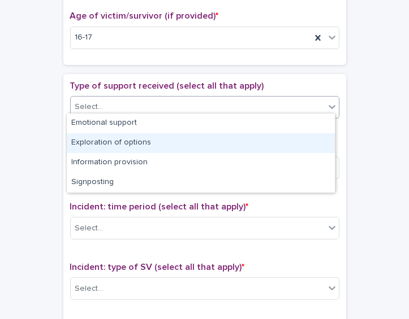
click at [63, 144] on div "Type of support received (select all that apply) option Exploration of options …" at bounding box center [204, 317] width 283 height 486
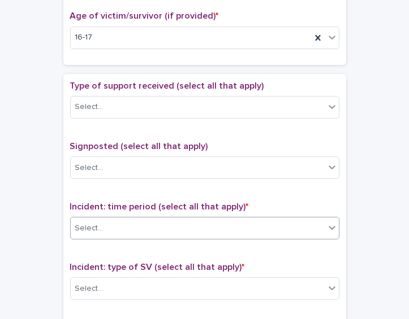
click at [94, 223] on div "Select..." at bounding box center [89, 229] width 28 height 12
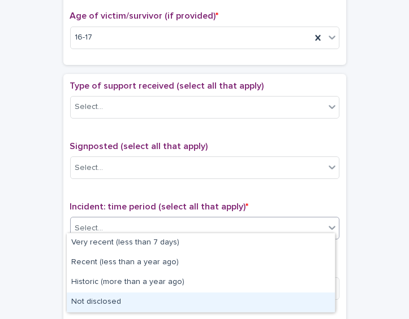
click at [129, 307] on div "Not disclosed" at bounding box center [201, 303] width 268 height 20
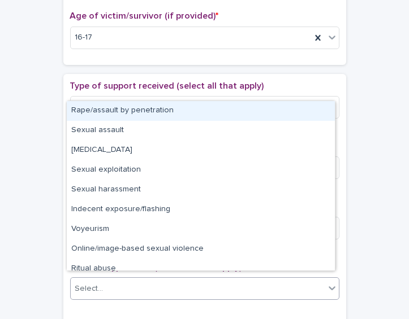
click at [133, 292] on div "Select..." at bounding box center [204, 288] width 269 height 23
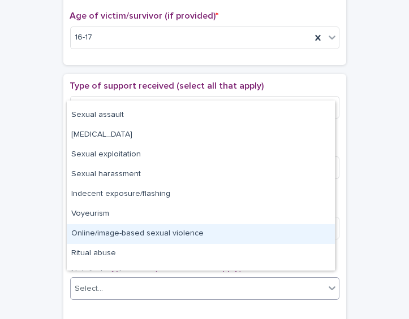
scroll to position [28, 0]
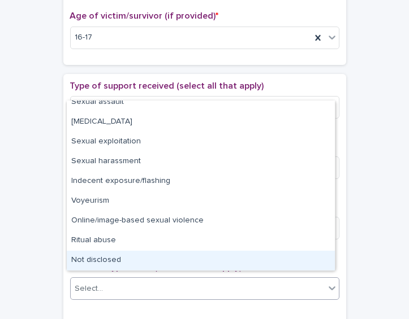
click at [311, 266] on div "Not disclosed" at bounding box center [201, 261] width 268 height 20
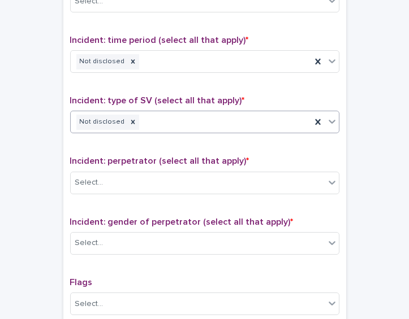
scroll to position [782, 0]
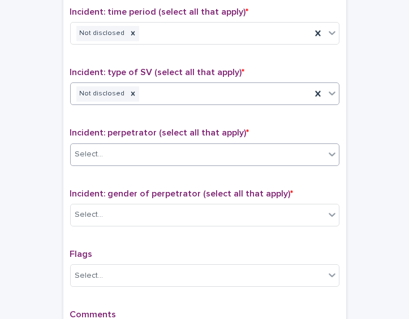
click at [268, 157] on div "Select..." at bounding box center [204, 155] width 269 height 23
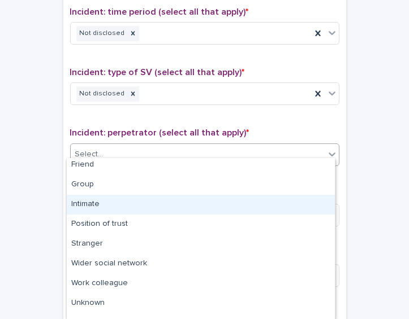
scroll to position [56, 0]
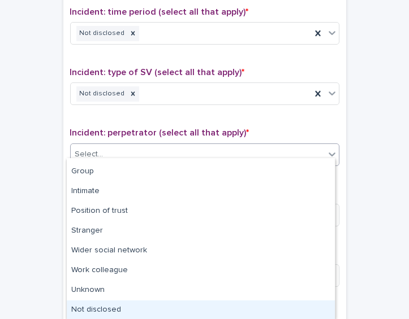
click at [302, 304] on div "Not disclosed" at bounding box center [201, 311] width 268 height 20
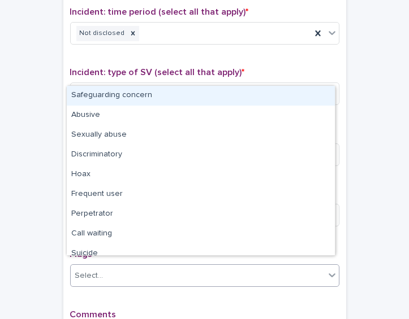
click at [270, 267] on div "Select..." at bounding box center [198, 276] width 254 height 19
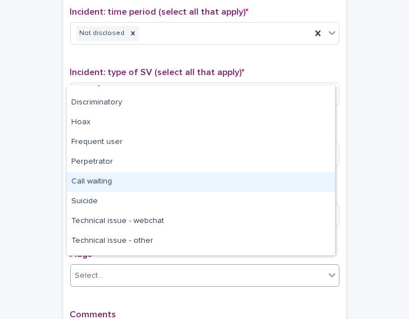
scroll to position [67, 0]
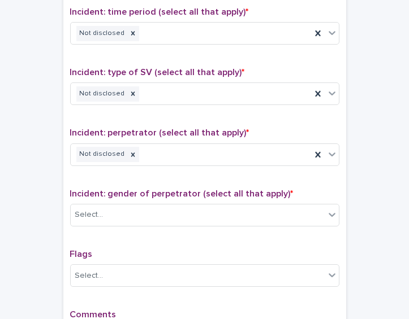
click at [320, 192] on div "Incident: gender of perpetrator (select all that apply) * Select..." at bounding box center [204, 212] width 269 height 47
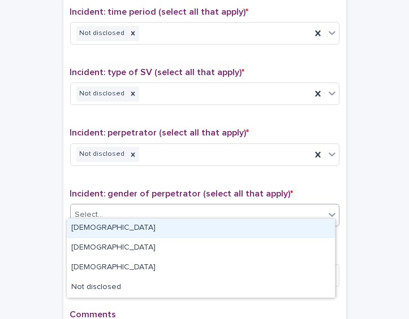
click at [319, 206] on div "Select..." at bounding box center [198, 215] width 254 height 19
click at [293, 223] on div "[DEMOGRAPHIC_DATA]" at bounding box center [201, 229] width 268 height 20
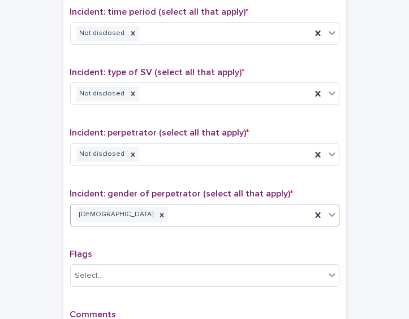
scroll to position [934, 0]
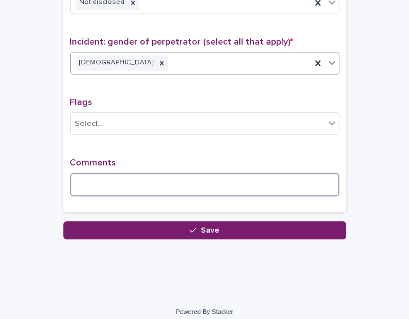
click at [140, 173] on textarea at bounding box center [204, 185] width 269 height 24
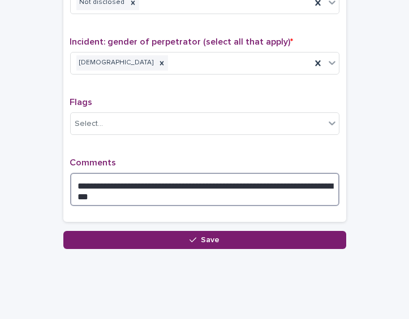
type textarea "**********"
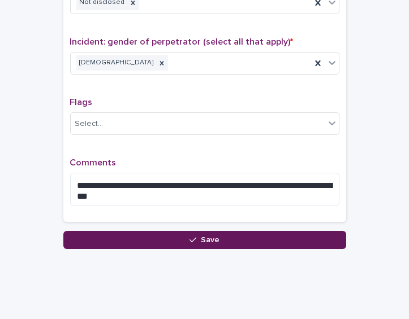
click at [209, 236] on span "Save" at bounding box center [210, 240] width 19 height 8
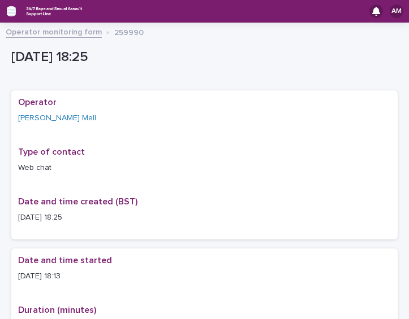
click at [14, 14] on icon "button" at bounding box center [11, 11] width 9 height 8
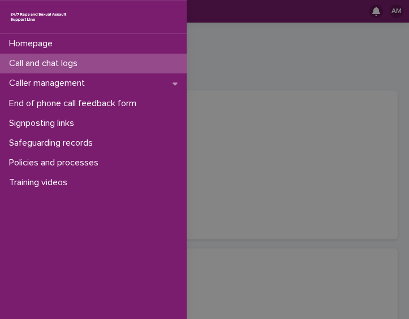
click at [44, 66] on p "Call and chat logs" at bounding box center [46, 63] width 82 height 11
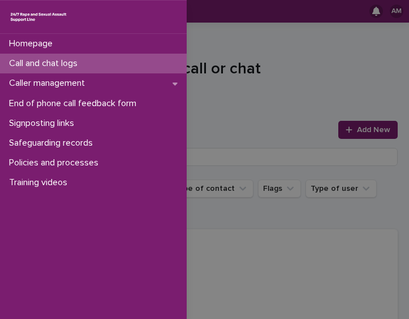
click at [283, 123] on div "Homepage Call and chat logs Caller management End of phone call feedback form S…" at bounding box center [204, 159] width 409 height 319
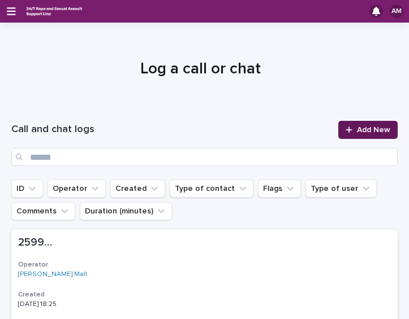
click at [357, 128] on span "Add New" at bounding box center [373, 130] width 33 height 8
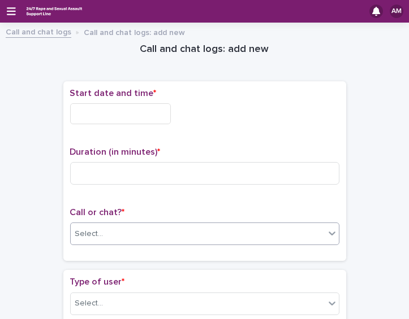
click at [133, 232] on div "Select..." at bounding box center [198, 234] width 254 height 19
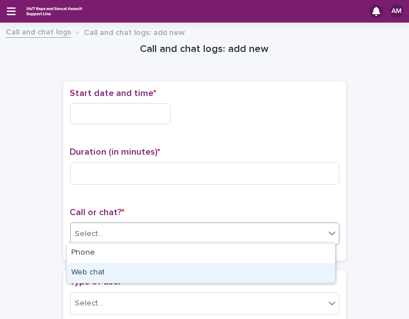
click at [124, 271] on div "Web chat" at bounding box center [201, 273] width 268 height 20
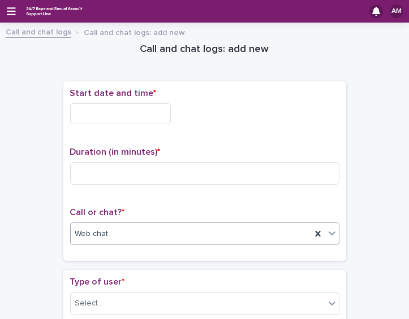
click at [160, 115] on input "text" at bounding box center [120, 113] width 101 height 21
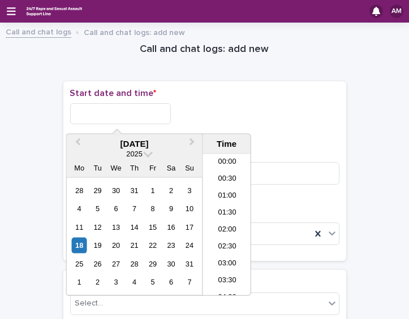
scroll to position [565, 0]
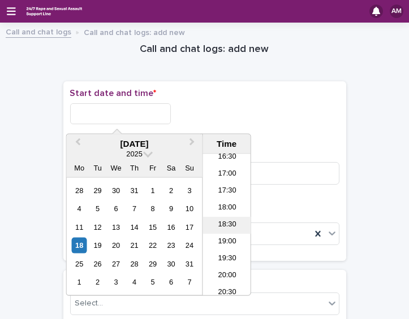
click at [226, 231] on li "18:30" at bounding box center [227, 225] width 48 height 17
click at [226, 231] on div "Web chat" at bounding box center [191, 234] width 240 height 19
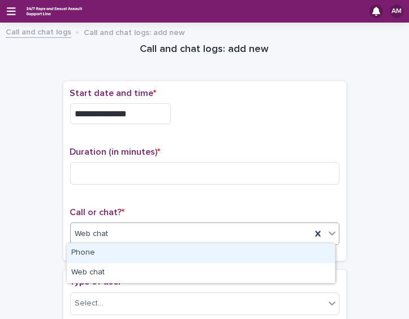
click at [138, 116] on input "**********" at bounding box center [120, 113] width 101 height 21
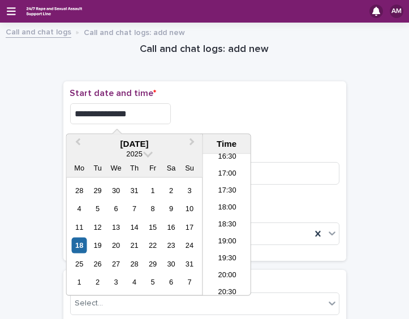
type input "**********"
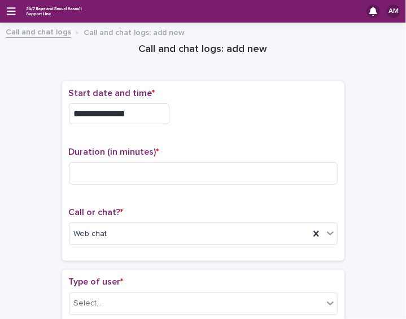
click at [215, 106] on div "**********" at bounding box center [203, 113] width 269 height 21
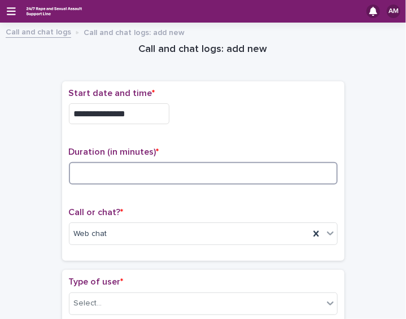
click at [150, 176] on input at bounding box center [203, 173] width 269 height 23
type input "**"
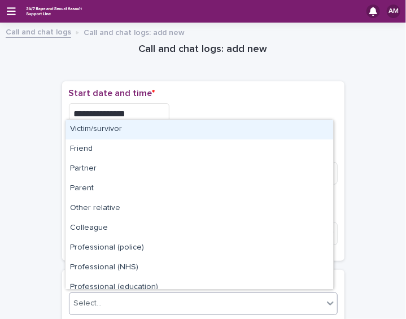
click at [141, 293] on div "Select..." at bounding box center [203, 304] width 269 height 23
click at [188, 138] on div "Victim/survivor" at bounding box center [200, 130] width 268 height 20
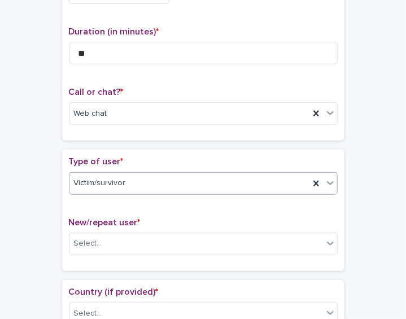
scroll to position [125, 0]
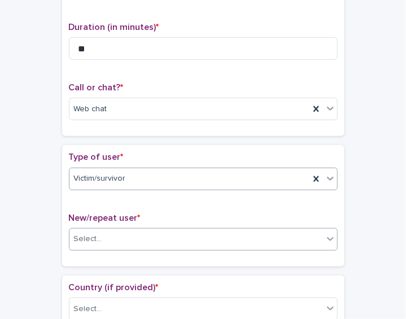
click at [248, 242] on div "Select..." at bounding box center [197, 239] width 254 height 19
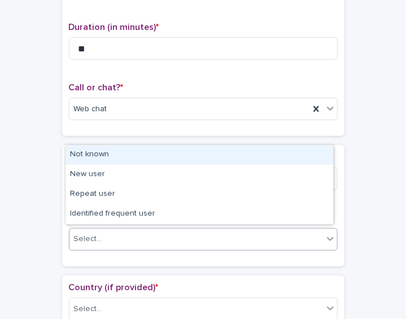
click at [214, 158] on div "Not known" at bounding box center [200, 155] width 268 height 20
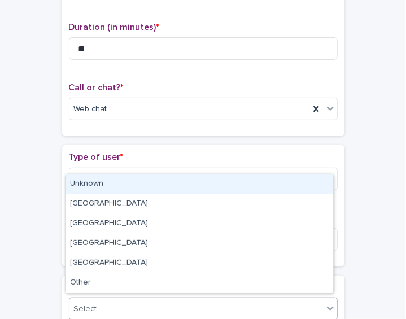
click at [193, 305] on div "Select..." at bounding box center [197, 309] width 254 height 19
click at [175, 190] on div "Unknown" at bounding box center [200, 185] width 268 height 20
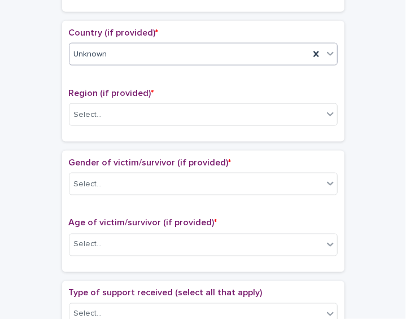
scroll to position [392, 0]
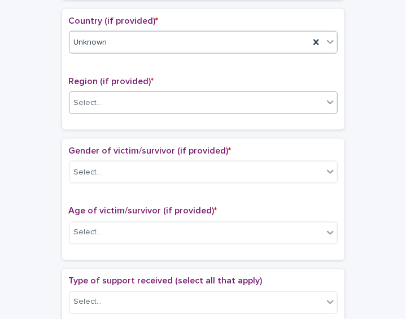
click at [267, 98] on div "Select..." at bounding box center [197, 103] width 254 height 19
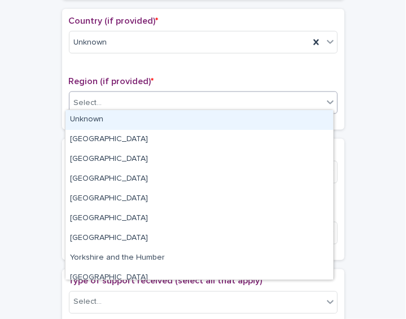
click at [248, 120] on div "Unknown" at bounding box center [200, 120] width 268 height 20
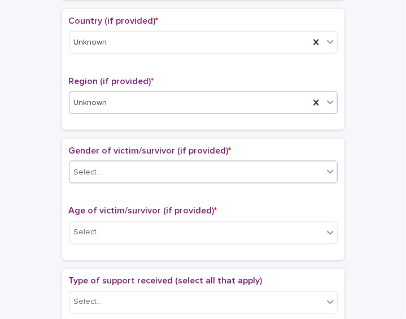
click at [214, 170] on div "Select..." at bounding box center [197, 172] width 254 height 19
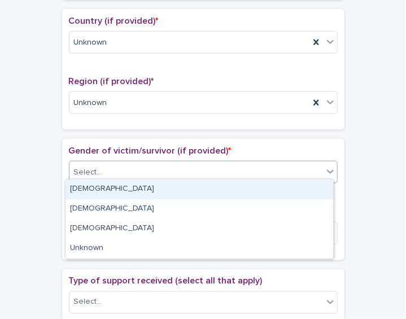
click at [202, 188] on div "[DEMOGRAPHIC_DATA]" at bounding box center [200, 190] width 268 height 20
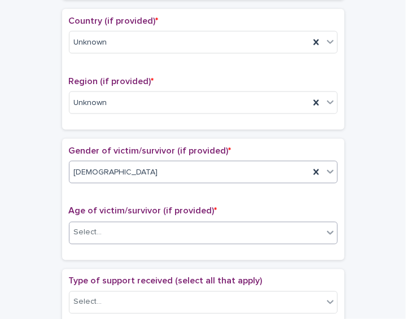
click at [196, 227] on div "Select..." at bounding box center [197, 233] width 254 height 19
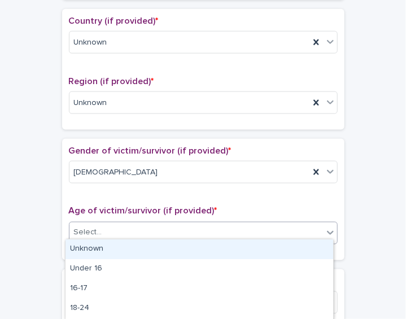
click at [179, 245] on div "Unknown" at bounding box center [200, 250] width 268 height 20
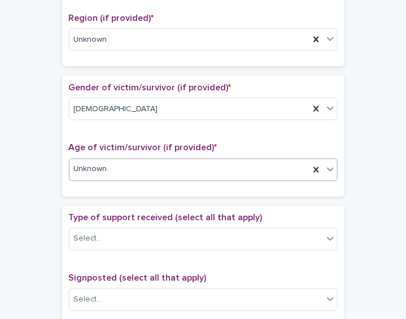
scroll to position [459, 0]
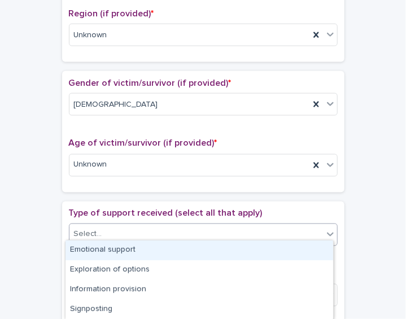
click at [272, 225] on div "Select..." at bounding box center [197, 234] width 254 height 19
click at [250, 248] on div "Emotional support" at bounding box center [200, 251] width 268 height 20
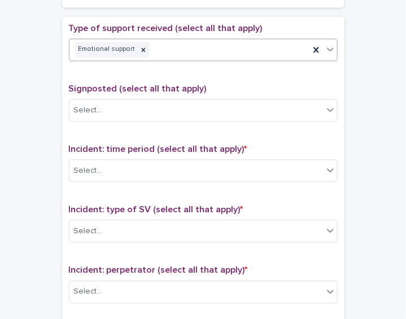
scroll to position [652, 0]
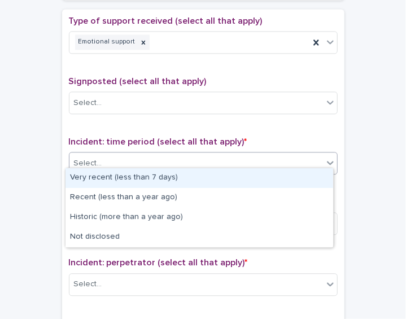
click at [293, 154] on div "Select..." at bounding box center [197, 163] width 254 height 19
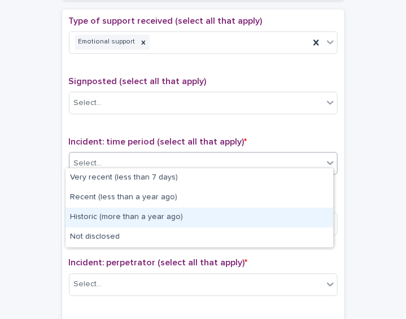
click at [250, 224] on div "Historic (more than a year ago)" at bounding box center [200, 218] width 268 height 20
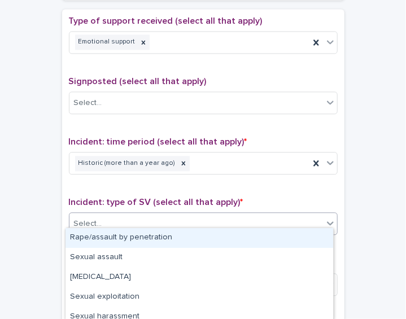
click at [245, 226] on div "Select..." at bounding box center [203, 223] width 269 height 23
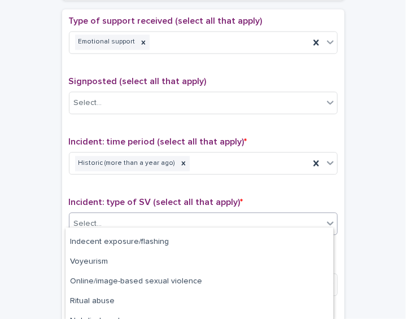
scroll to position [106, 0]
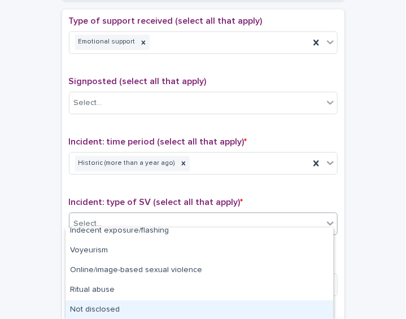
click at [310, 307] on div "Not disclosed" at bounding box center [200, 311] width 268 height 20
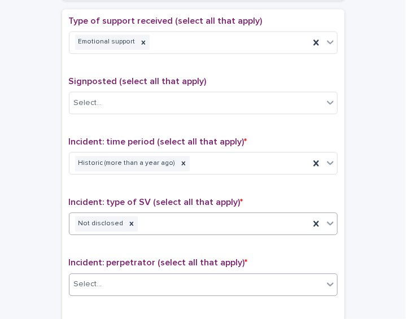
click at [299, 277] on div "Select..." at bounding box center [197, 284] width 254 height 19
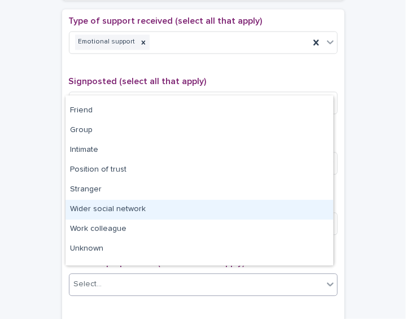
scroll to position [47, 0]
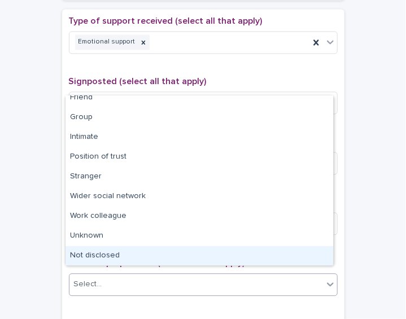
click at [320, 248] on div "Not disclosed" at bounding box center [200, 256] width 268 height 20
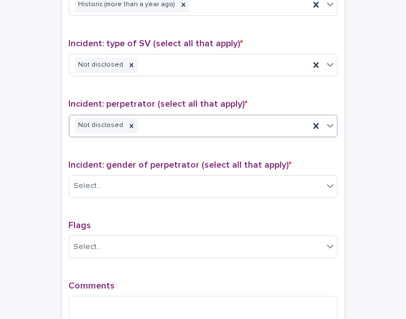
scroll to position [813, 0]
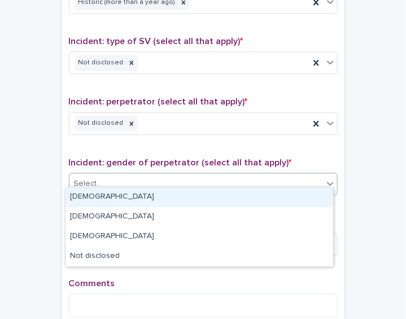
click at [328, 180] on icon at bounding box center [330, 183] width 11 height 11
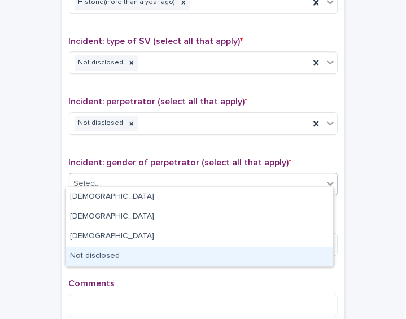
click at [290, 255] on div "Not disclosed" at bounding box center [200, 257] width 268 height 20
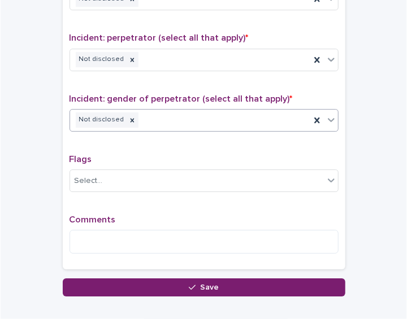
scroll to position [882, 0]
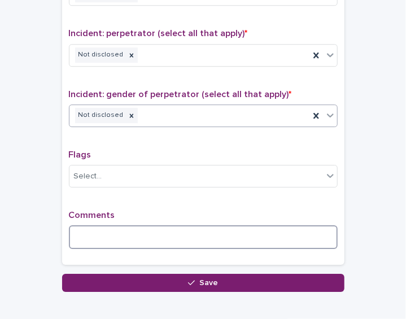
click at [133, 225] on textarea at bounding box center [203, 237] width 269 height 24
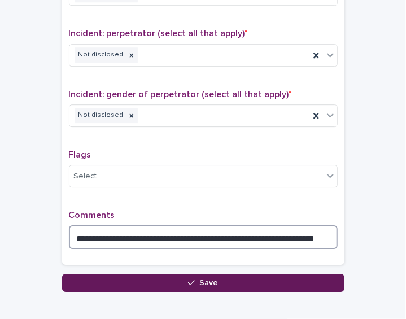
type textarea "**********"
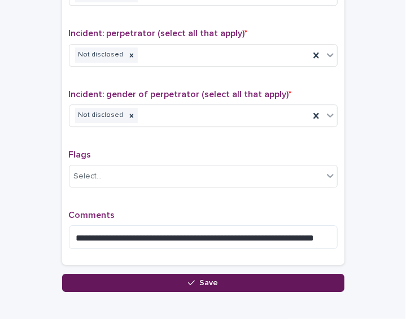
click at [156, 274] on button "Save" at bounding box center [203, 283] width 283 height 18
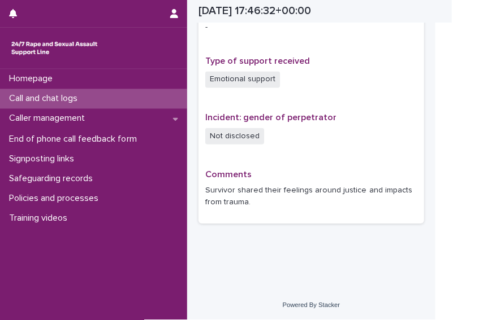
scroll to position [717, 0]
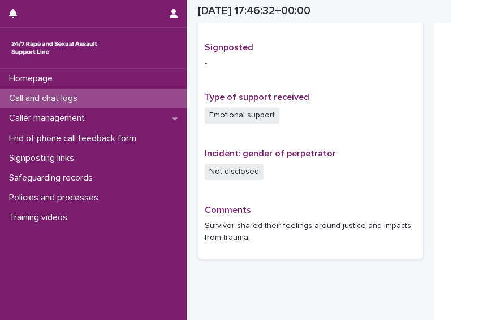
click at [70, 104] on div "Call and chat logs" at bounding box center [93, 99] width 186 height 20
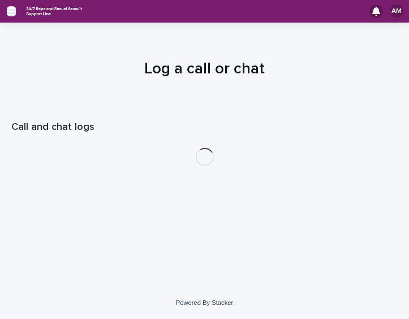
click at [8, 15] on icon "button" at bounding box center [11, 11] width 9 height 10
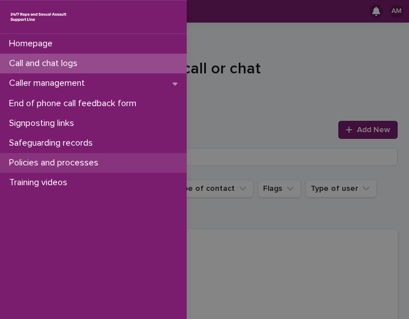
click at [83, 169] on div "Policies and processes" at bounding box center [93, 163] width 186 height 20
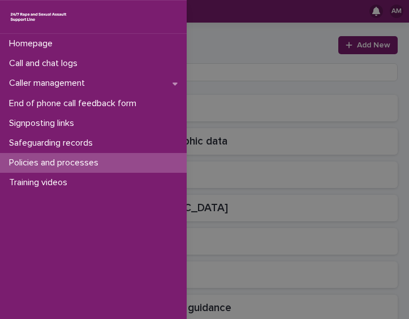
click at [220, 70] on div "Homepage Call and chat logs Caller management End of phone call feedback form S…" at bounding box center [204, 159] width 409 height 319
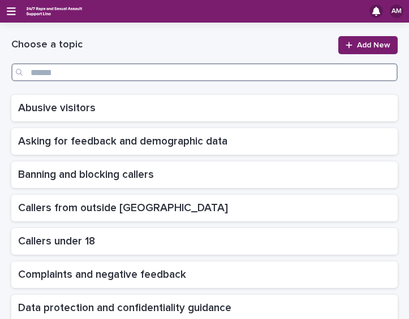
click at [220, 70] on input "Search" at bounding box center [204, 72] width 386 height 18
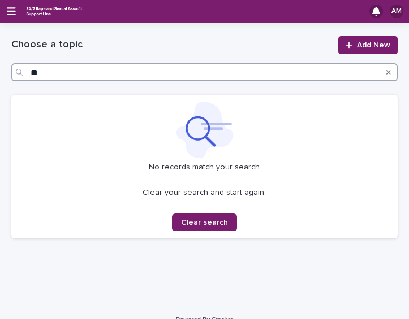
type input "*"
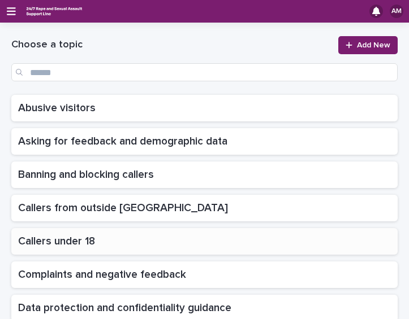
click at [138, 243] on p at bounding box center [204, 241] width 372 height 13
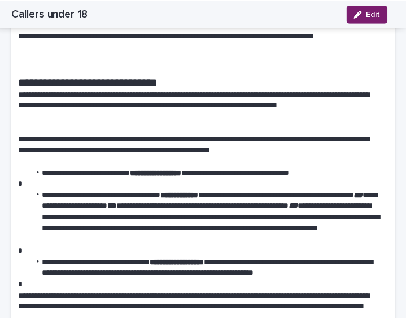
scroll to position [162, 0]
